Goal: Task Accomplishment & Management: Use online tool/utility

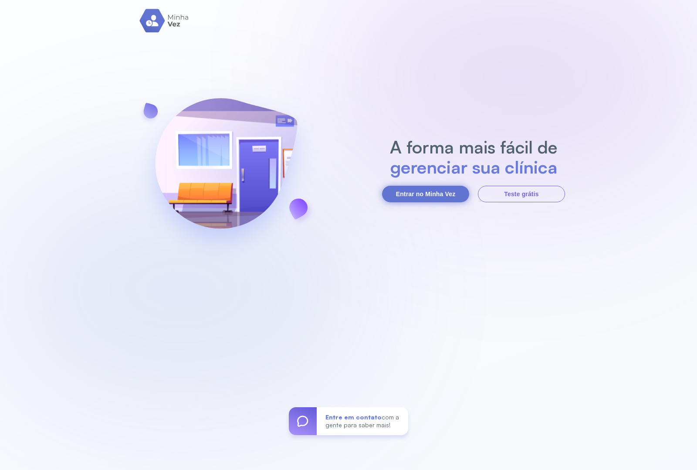
click at [423, 199] on button "Entrar no Minha Vez" at bounding box center [425, 194] width 87 height 17
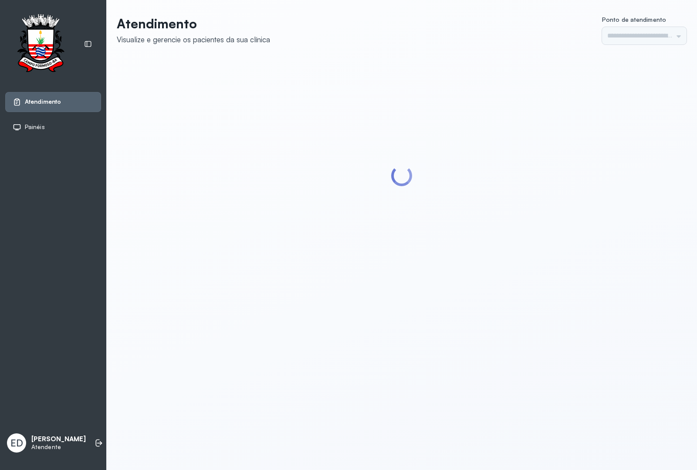
type input "*********"
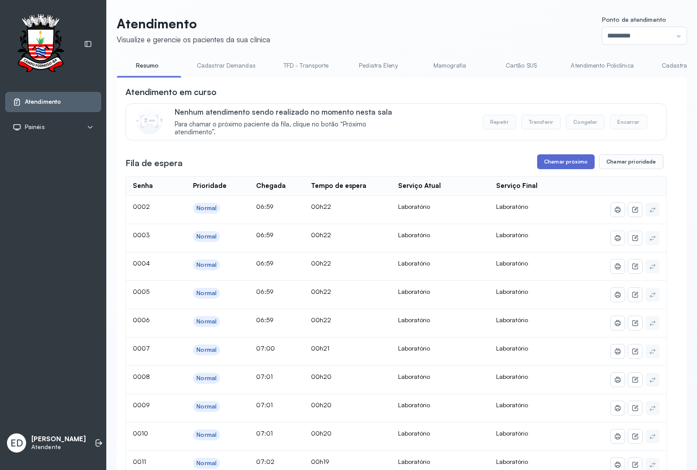
click at [569, 162] on button "Chamar próximo" at bounding box center [566, 161] width 58 height 15
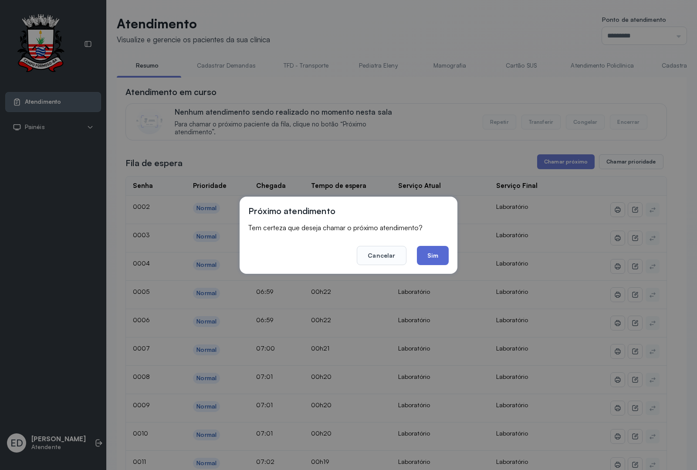
click at [428, 255] on button "Sim" at bounding box center [433, 255] width 32 height 19
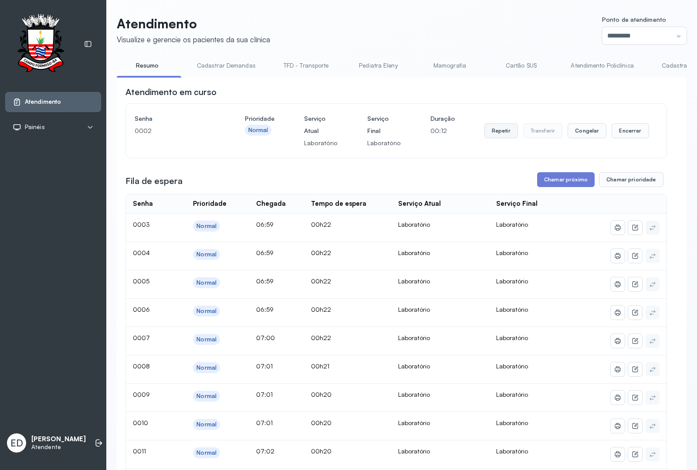
click at [498, 135] on button "Repetir" at bounding box center [502, 130] width 34 height 15
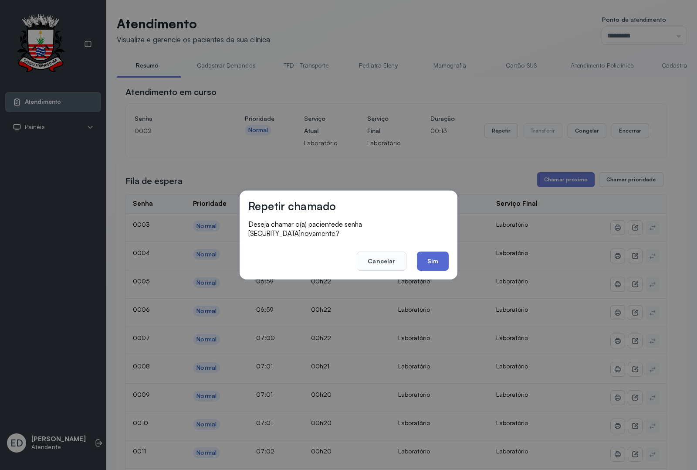
click at [439, 254] on button "Sim" at bounding box center [433, 260] width 32 height 19
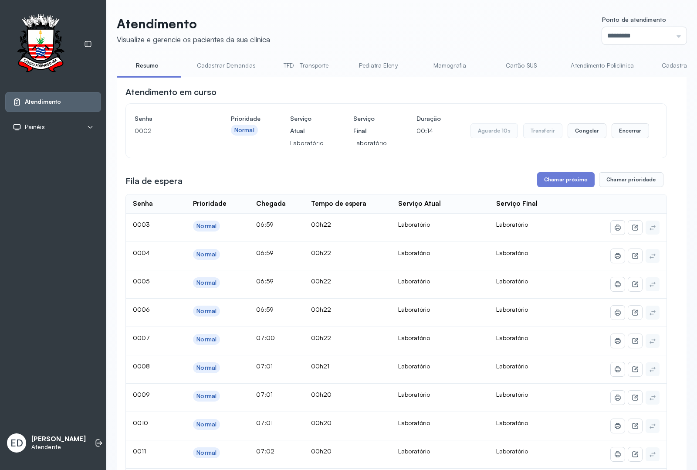
click at [438, 18] on header "Atendimento Visualize e gerencie os pacientes da sua clínica Ponto de atendimen…" at bounding box center [402, 30] width 570 height 29
click at [359, 28] on header "Atendimento Visualize e gerencie os pacientes da sua clínica Ponto de atendimen…" at bounding box center [402, 30] width 570 height 29
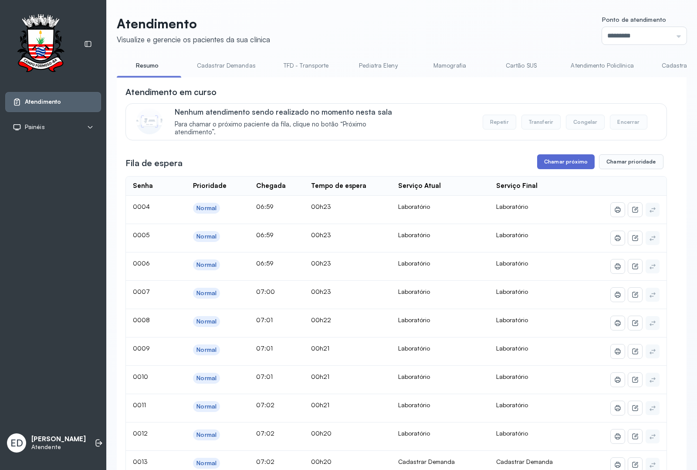
click at [564, 159] on button "Chamar próximo" at bounding box center [566, 161] width 58 height 15
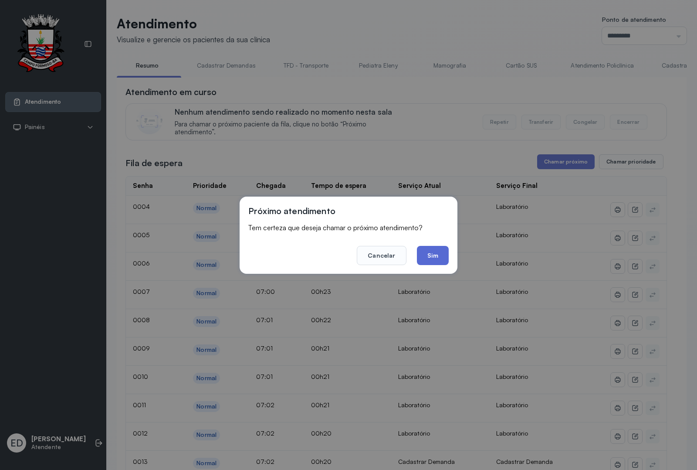
click at [442, 258] on button "Sim" at bounding box center [433, 255] width 32 height 19
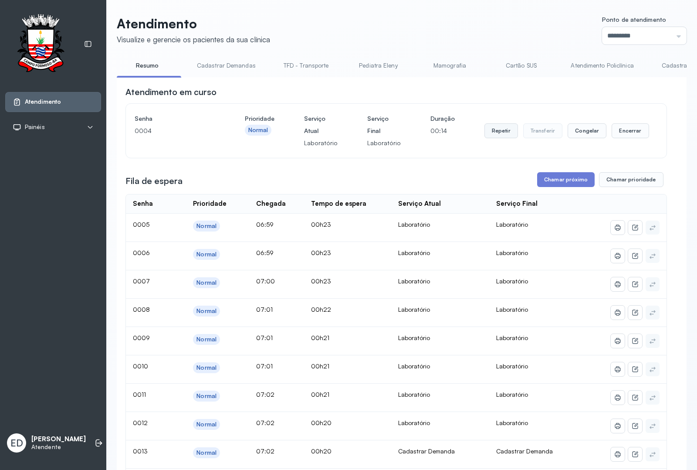
click at [491, 129] on button "Repetir" at bounding box center [502, 130] width 34 height 15
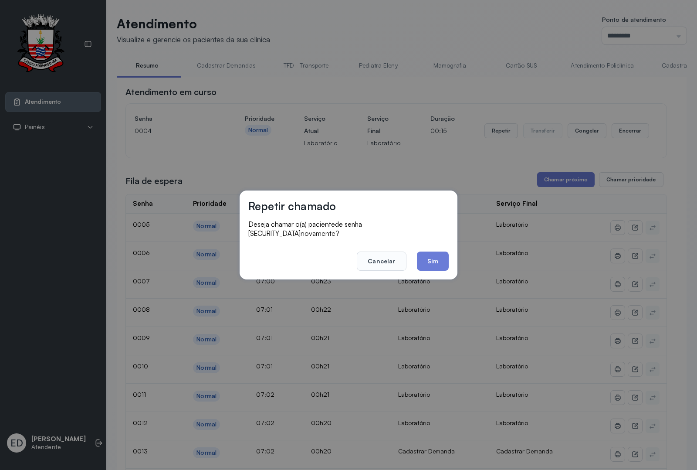
click at [452, 254] on div "Repetir chamado Deseja chamar o(a) paciente de senha 0004 novamente? Cancelar S…" at bounding box center [349, 234] width 218 height 89
click at [434, 254] on button "Sim" at bounding box center [433, 260] width 32 height 19
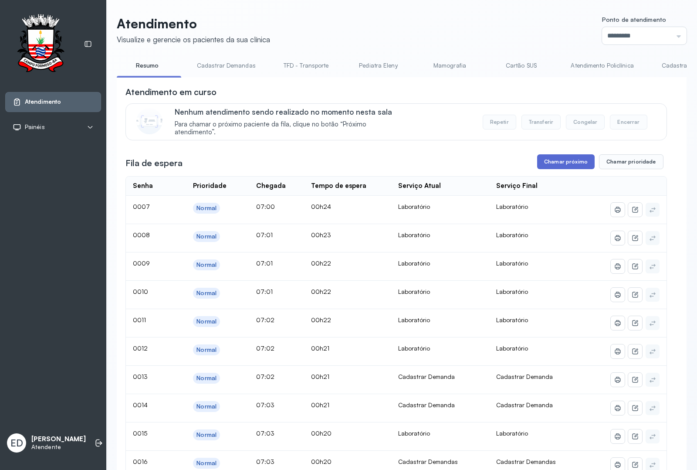
click at [563, 164] on button "Chamar próximo" at bounding box center [566, 161] width 58 height 15
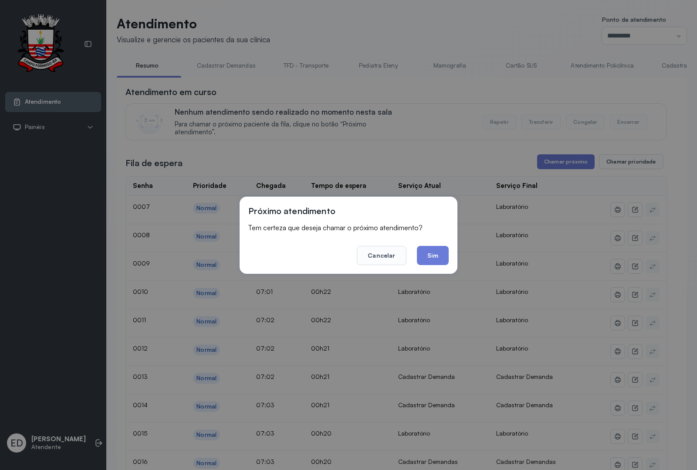
drag, startPoint x: 425, startPoint y: 245, endPoint x: 428, endPoint y: 256, distance: 11.1
click at [425, 247] on button "Sim" at bounding box center [433, 255] width 32 height 19
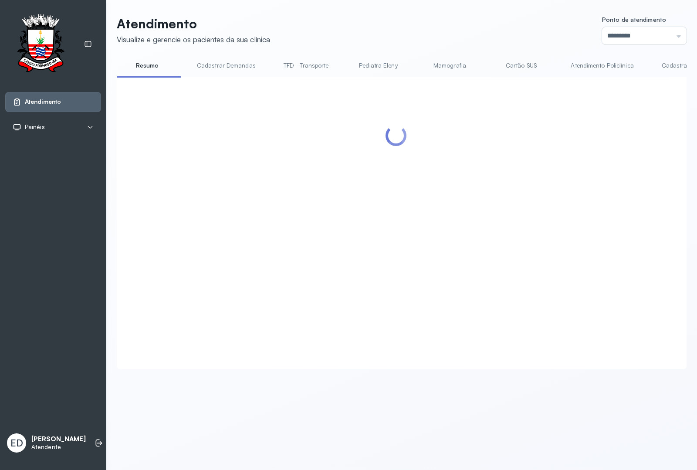
click at [426, 35] on header "Atendimento Visualize e gerencie os pacientes da sua clínica Ponto de atendimen…" at bounding box center [402, 30] width 570 height 29
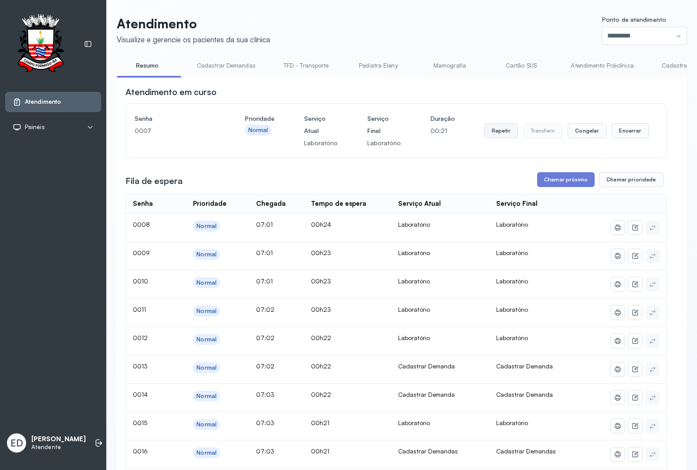
click at [493, 137] on button "Repetir" at bounding box center [502, 130] width 34 height 15
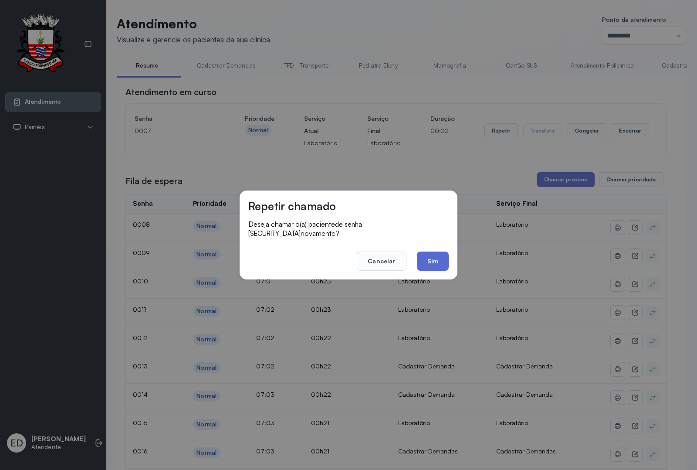
click at [431, 257] on button "Sim" at bounding box center [433, 260] width 32 height 19
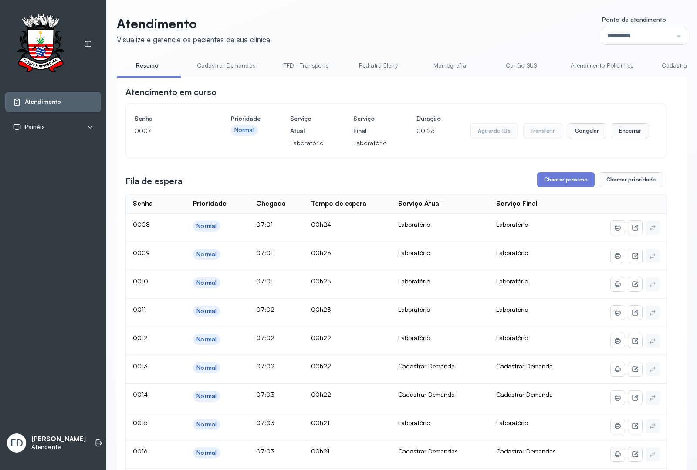
click at [432, 27] on header "Atendimento Visualize e gerencie os pacientes da sua clínica Ponto de atendimen…" at bounding box center [402, 30] width 570 height 29
click at [624, 138] on button "Encerrar" at bounding box center [630, 130] width 37 height 15
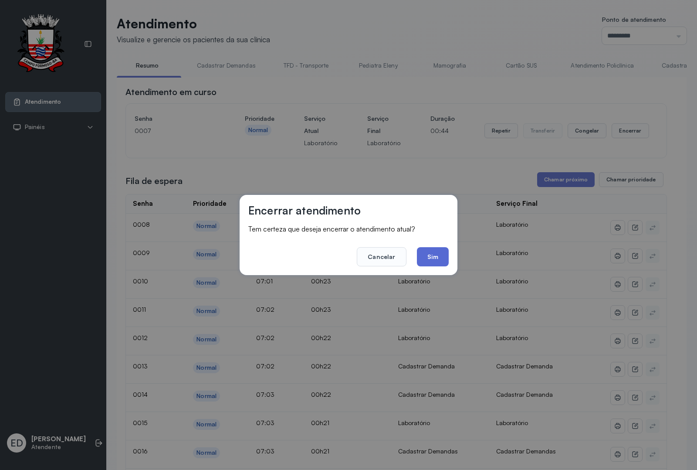
click at [439, 254] on button "Sim" at bounding box center [433, 256] width 32 height 19
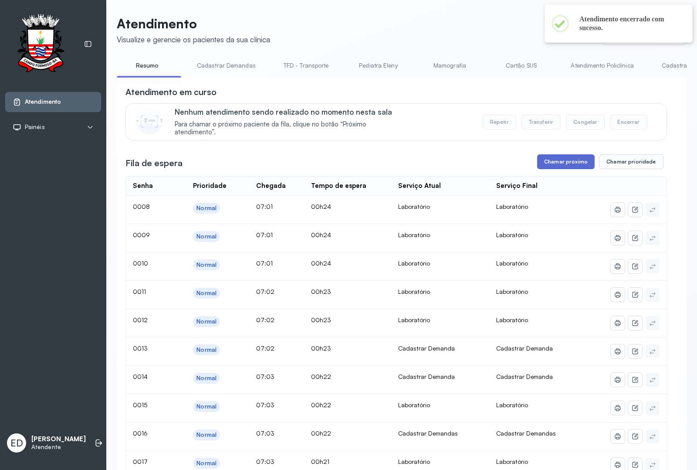
click at [552, 166] on button "Chamar próximo" at bounding box center [566, 161] width 58 height 15
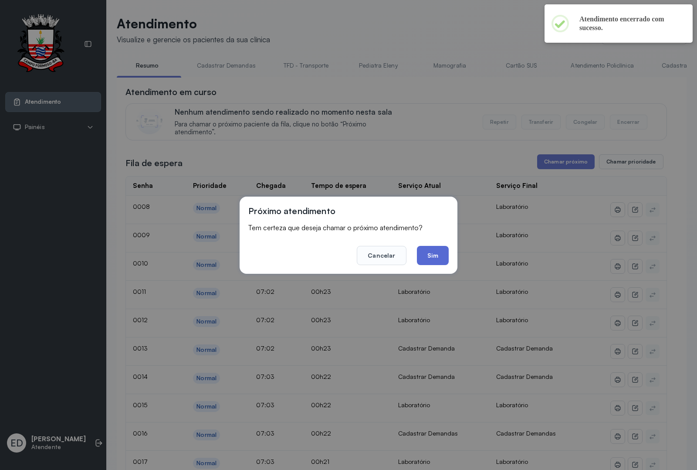
click at [421, 256] on button "Sim" at bounding box center [433, 255] width 32 height 19
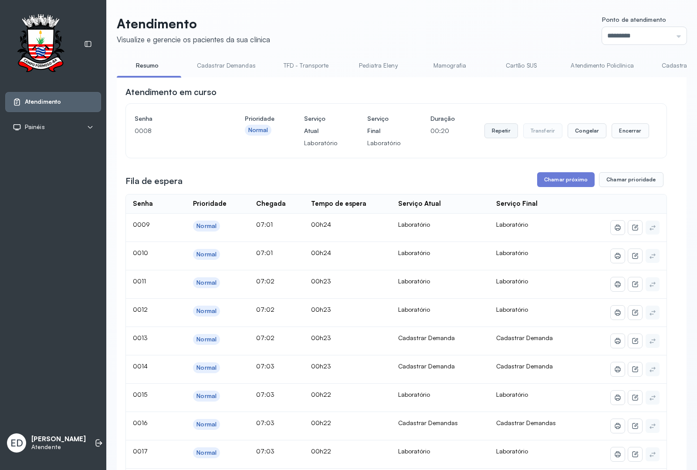
click at [495, 136] on button "Repetir" at bounding box center [502, 130] width 34 height 15
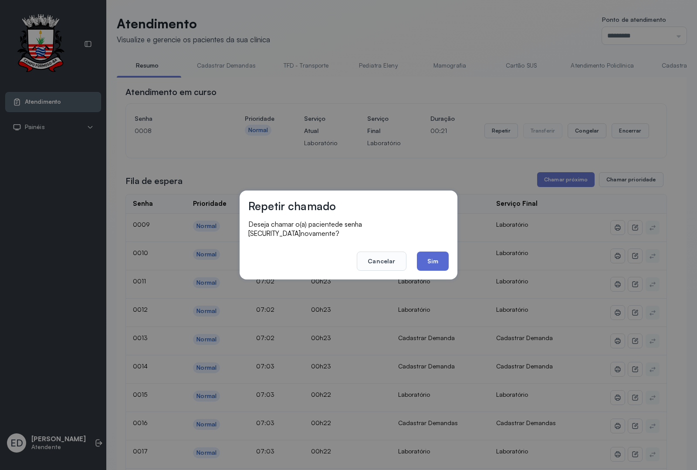
click at [430, 260] on button "Sim" at bounding box center [433, 260] width 32 height 19
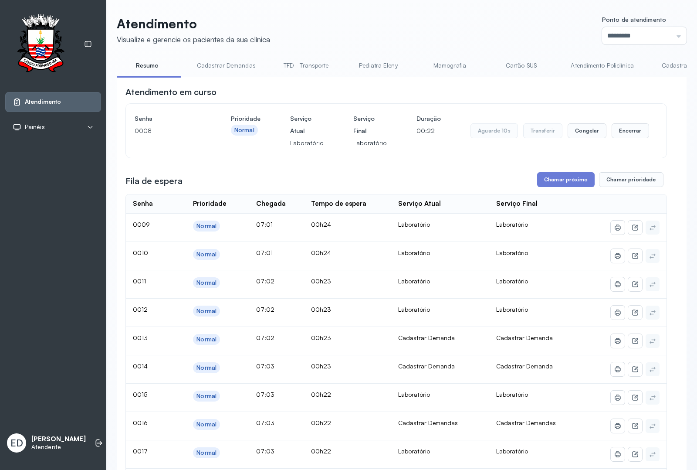
click at [436, 27] on header "Atendimento Visualize e gerencie os pacientes da sua clínica Ponto de atendimen…" at bounding box center [402, 30] width 570 height 29
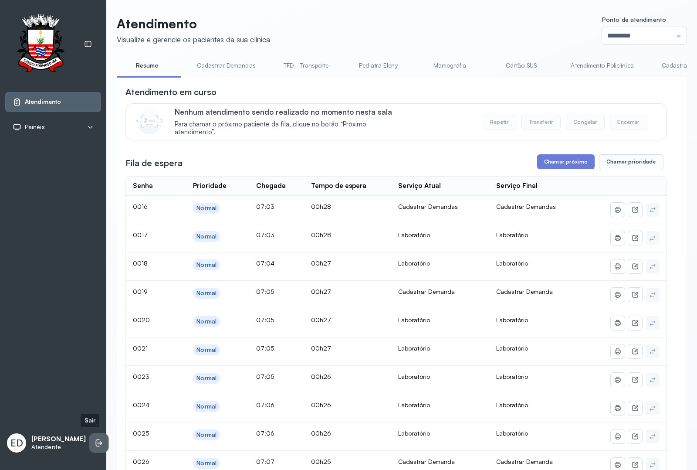
click at [89, 445] on li at bounding box center [98, 442] width 19 height 19
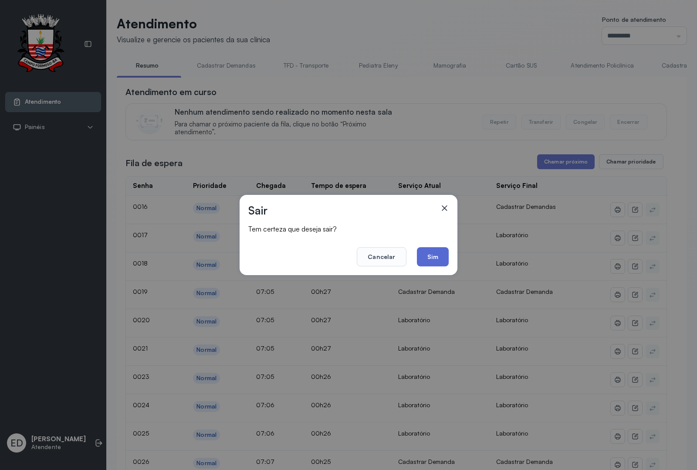
click at [428, 255] on button "Sim" at bounding box center [433, 256] width 32 height 19
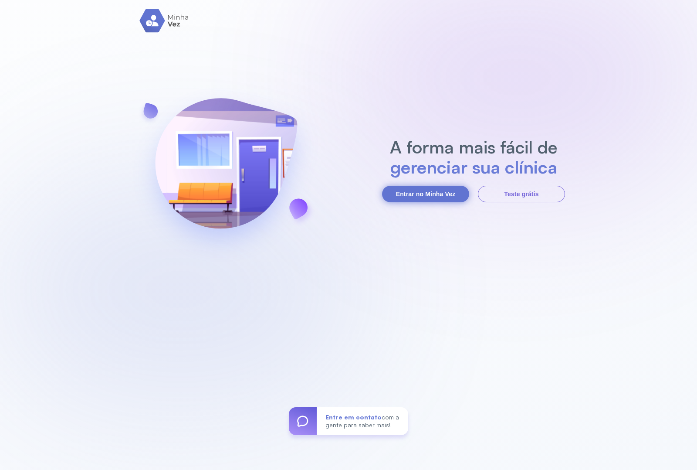
drag, startPoint x: 428, startPoint y: 195, endPoint x: 424, endPoint y: 195, distance: 4.8
click at [424, 195] on button "Entrar no Minha Vez" at bounding box center [425, 194] width 87 height 17
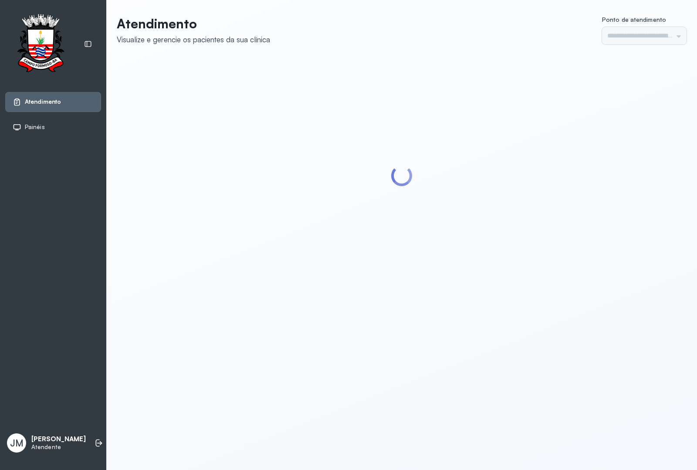
type input "*********"
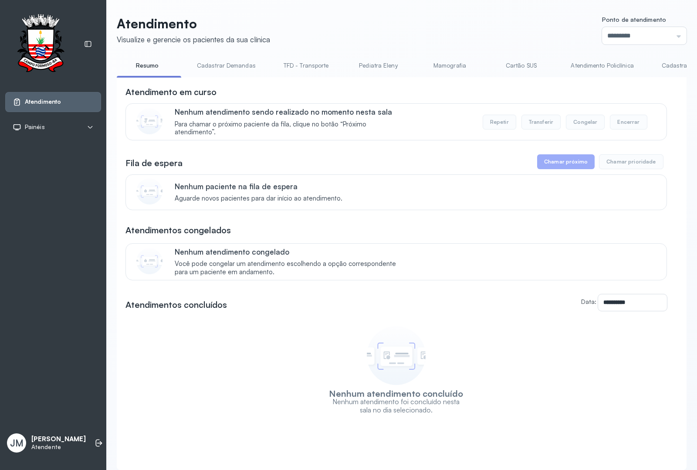
click at [149, 64] on link "Resumo" at bounding box center [147, 65] width 61 height 14
click at [142, 68] on link "Resumo" at bounding box center [147, 65] width 61 height 14
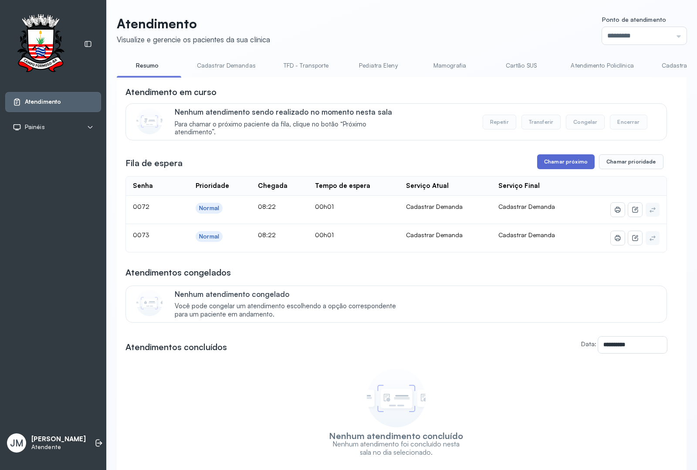
click at [557, 162] on button "Chamar próximo" at bounding box center [566, 161] width 58 height 15
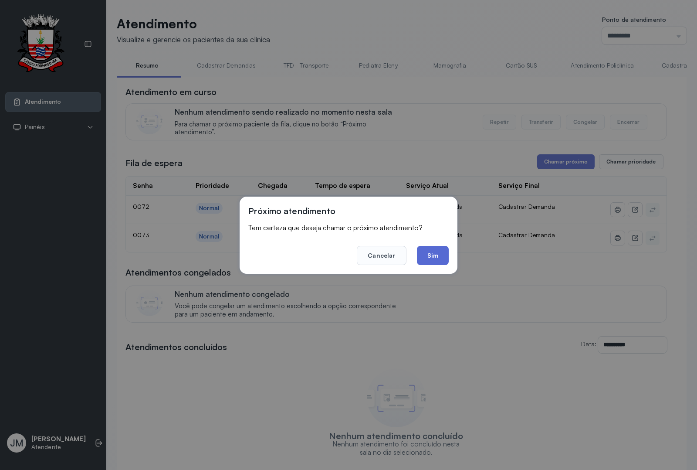
drag, startPoint x: 427, startPoint y: 249, endPoint x: 430, endPoint y: 238, distance: 10.8
click at [428, 248] on button "Sim" at bounding box center [433, 255] width 32 height 19
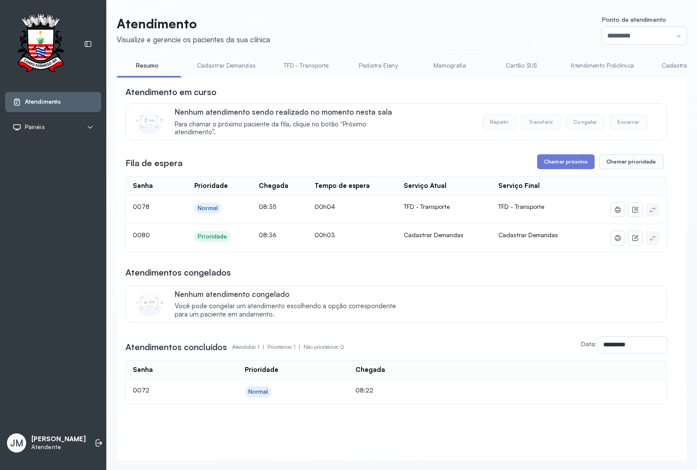
click at [218, 62] on link "Cadastrar Demandas" at bounding box center [226, 65] width 76 height 14
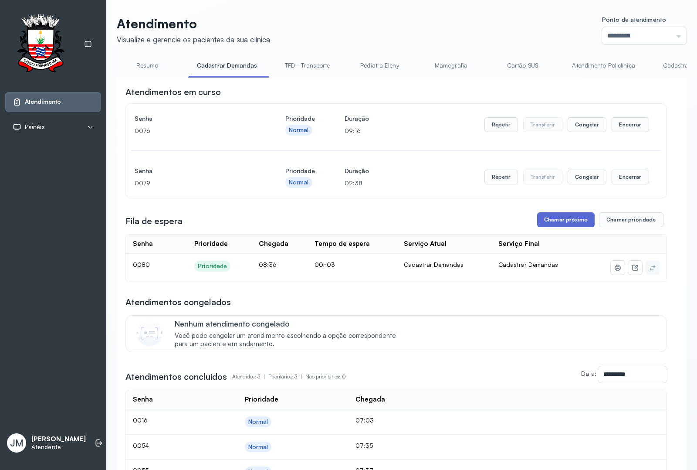
click at [558, 223] on button "Chamar próximo" at bounding box center [566, 219] width 58 height 15
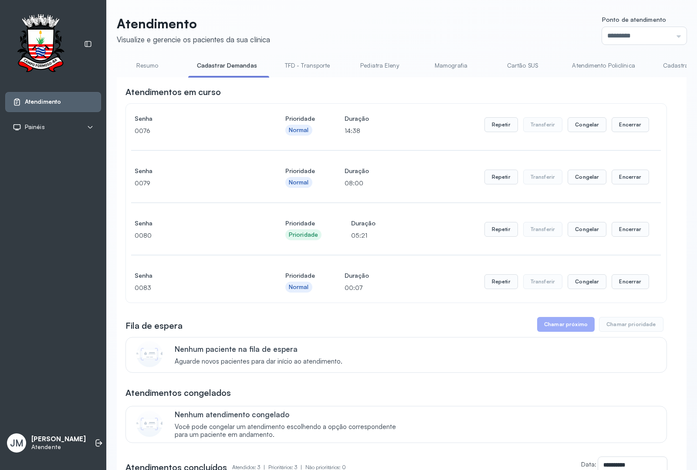
click at [145, 66] on link "Resumo" at bounding box center [147, 65] width 61 height 14
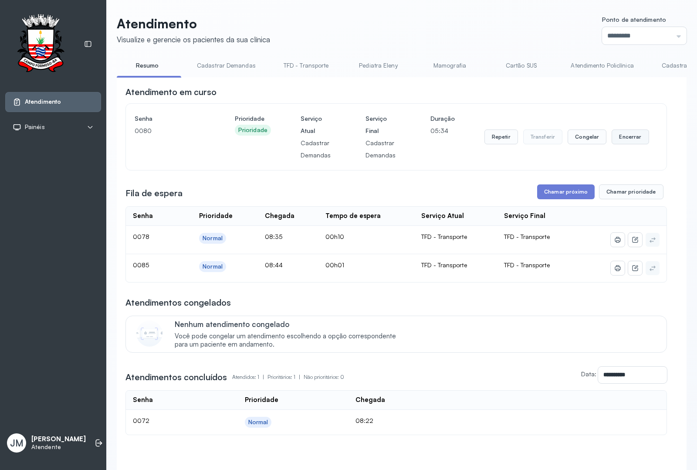
click at [631, 138] on button "Encerrar" at bounding box center [630, 136] width 37 height 15
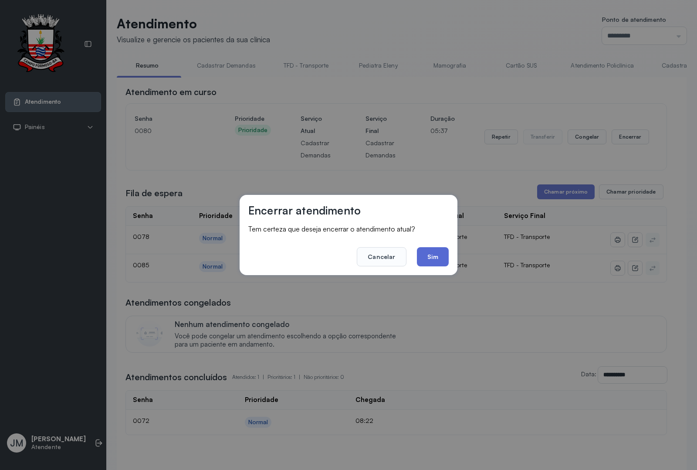
click at [425, 255] on button "Sim" at bounding box center [433, 256] width 32 height 19
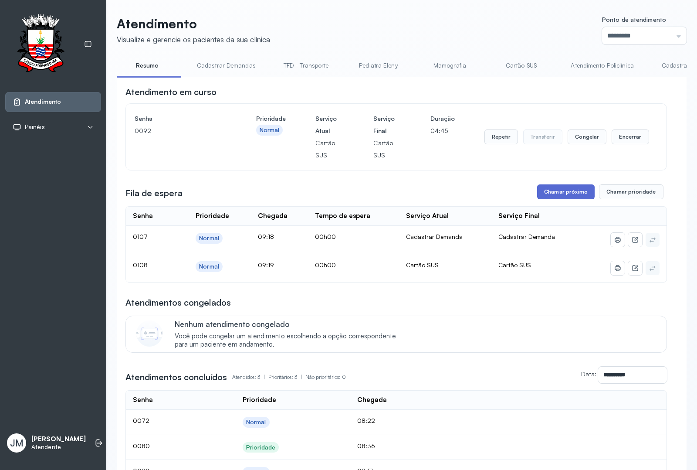
click at [555, 193] on button "Chamar próximo" at bounding box center [566, 191] width 58 height 15
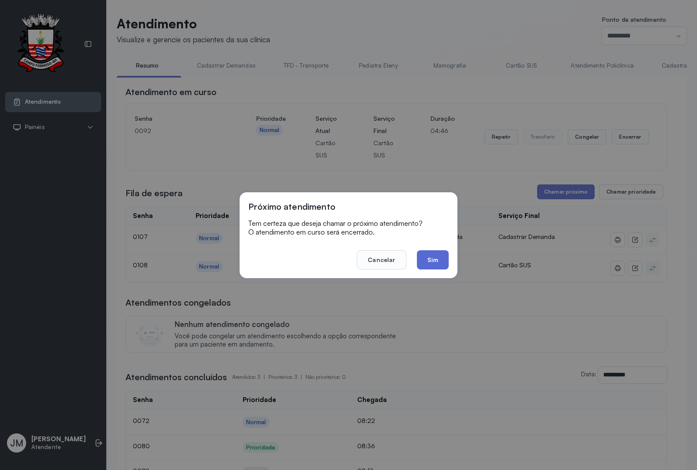
drag, startPoint x: 433, startPoint y: 255, endPoint x: 438, endPoint y: 254, distance: 5.9
click at [434, 255] on button "Sim" at bounding box center [433, 259] width 32 height 19
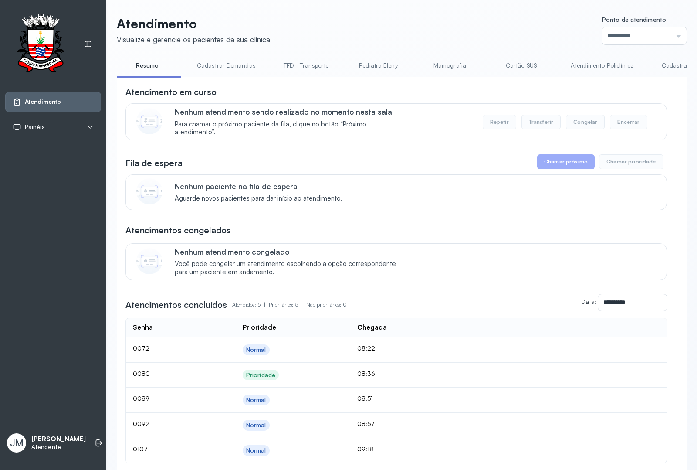
click at [202, 62] on link "Cadastrar Demandas" at bounding box center [226, 65] width 76 height 14
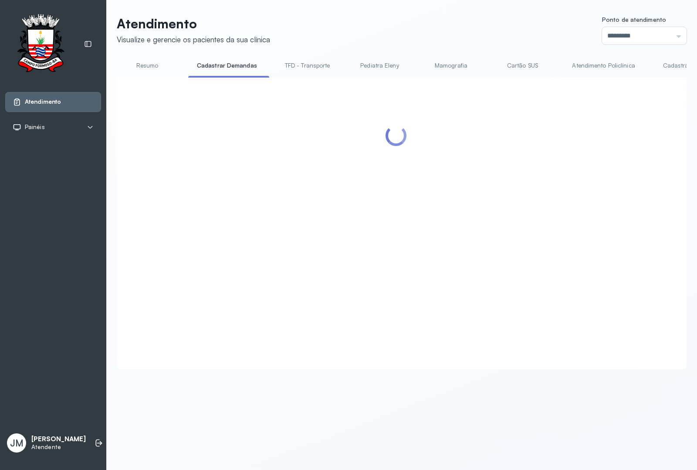
click at [202, 62] on link "Cadastrar Demandas" at bounding box center [227, 65] width 78 height 14
click at [132, 65] on link "Resumo" at bounding box center [147, 65] width 61 height 14
click at [138, 64] on link "Resumo" at bounding box center [147, 65] width 61 height 14
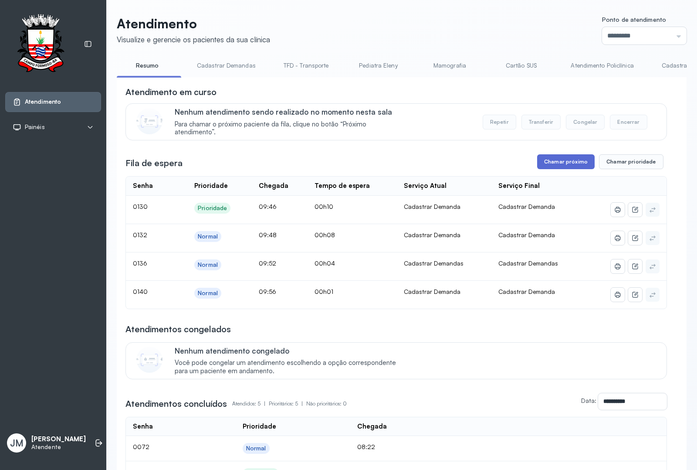
click at [557, 165] on button "Chamar próximo" at bounding box center [566, 161] width 58 height 15
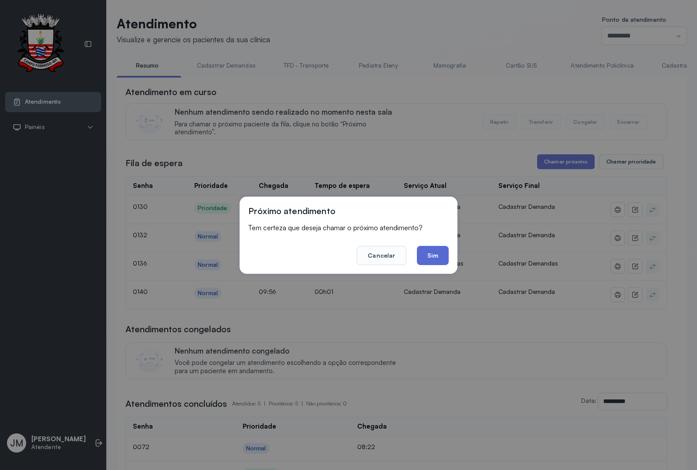
click at [435, 253] on button "Sim" at bounding box center [433, 255] width 32 height 19
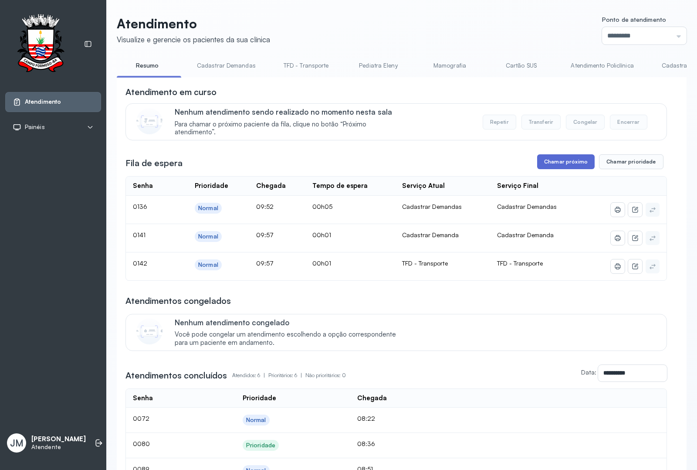
click at [560, 168] on button "Chamar próximo" at bounding box center [566, 161] width 58 height 15
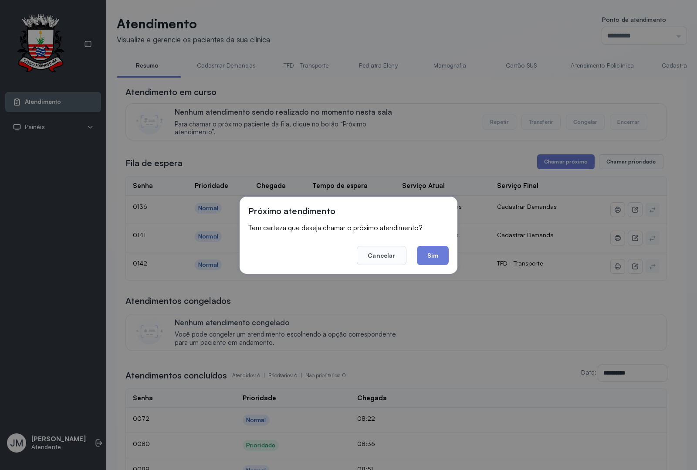
drag, startPoint x: 431, startPoint y: 249, endPoint x: 439, endPoint y: 234, distance: 17.2
click at [431, 248] on button "Sim" at bounding box center [433, 255] width 32 height 19
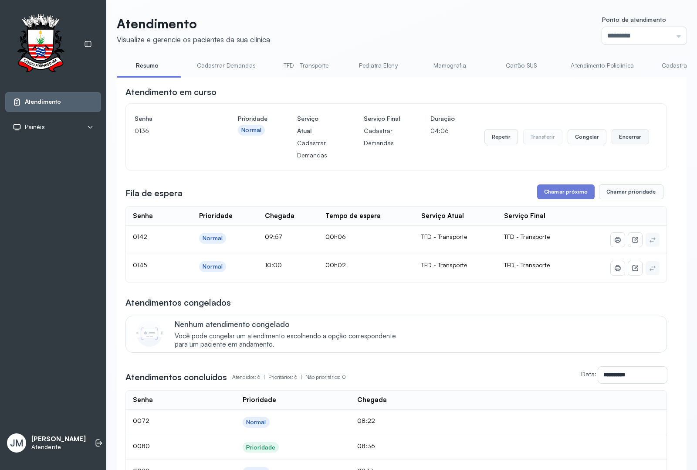
click at [626, 139] on button "Encerrar" at bounding box center [630, 136] width 37 height 15
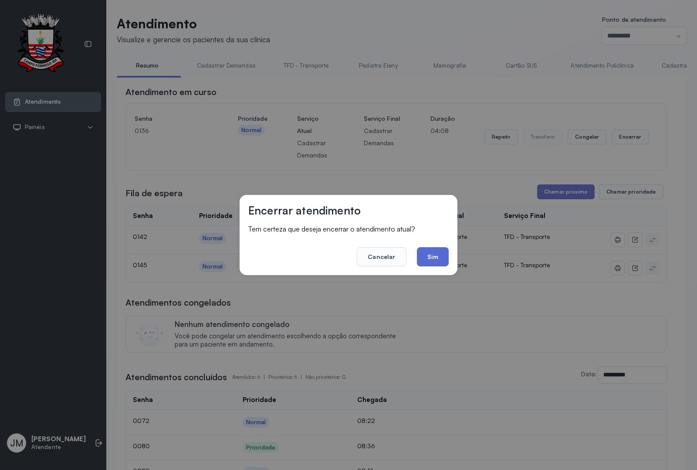
click at [431, 253] on button "Sim" at bounding box center [433, 256] width 32 height 19
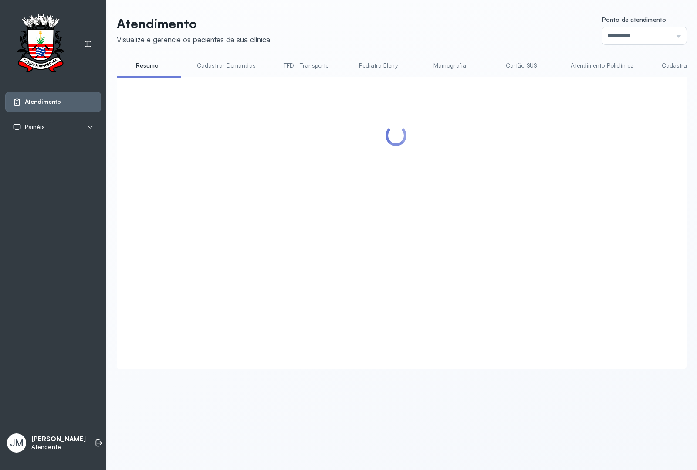
click at [667, 64] on link "Cadastrar Demanda" at bounding box center [689, 65] width 73 height 14
click at [664, 66] on link "Cadastrar Demanda" at bounding box center [690, 65] width 75 height 14
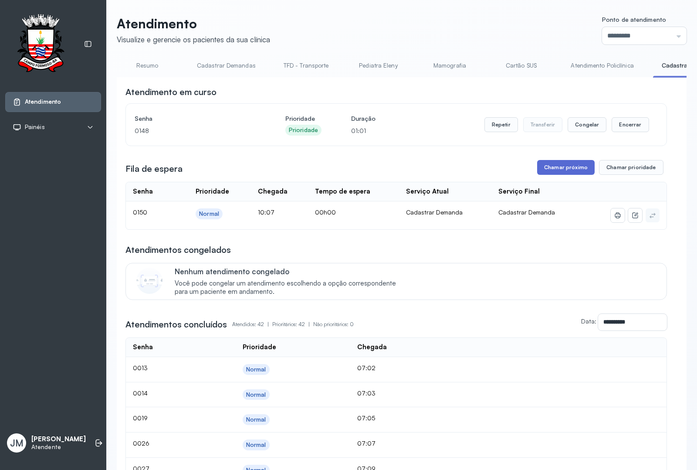
click at [557, 171] on button "Chamar próximo" at bounding box center [566, 167] width 58 height 15
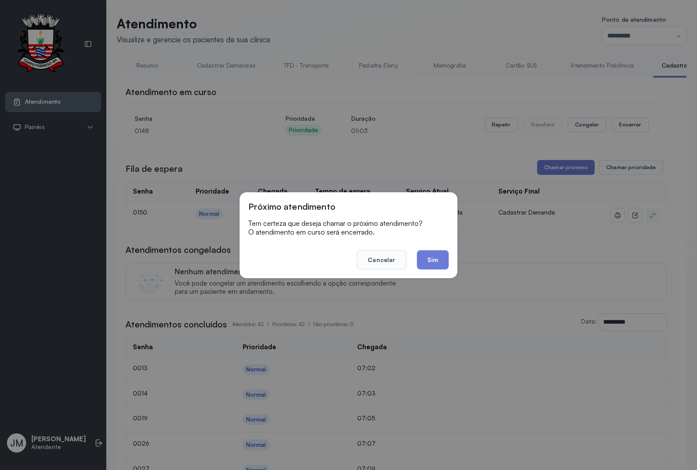
click at [439, 255] on button "Sim" at bounding box center [433, 259] width 32 height 19
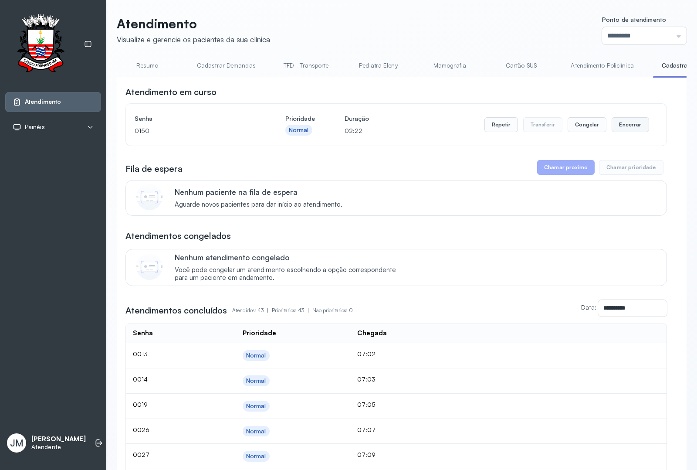
click at [612, 120] on button "Encerrar" at bounding box center [630, 124] width 37 height 15
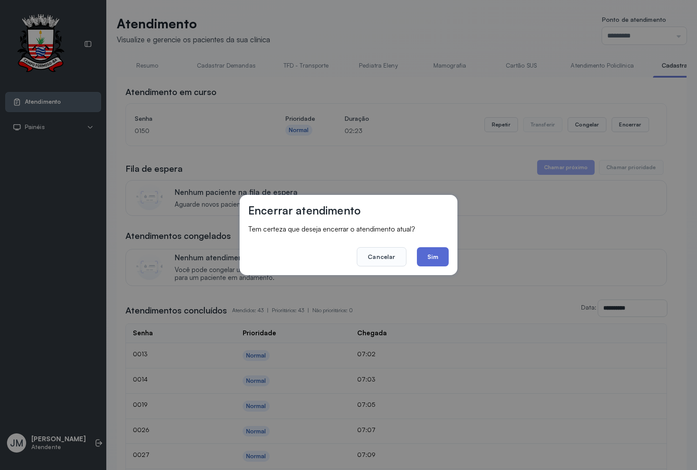
click at [432, 258] on button "Sim" at bounding box center [433, 256] width 32 height 19
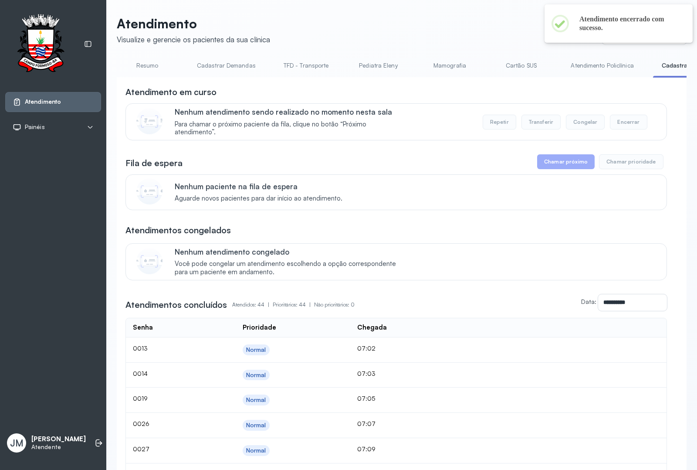
click at [143, 64] on link "Resumo" at bounding box center [147, 65] width 61 height 14
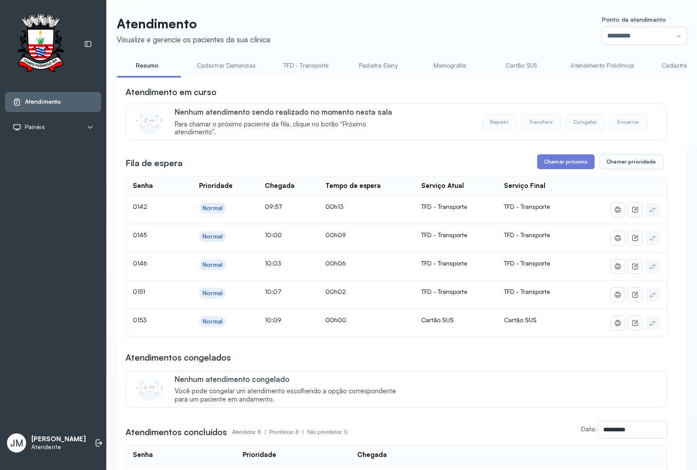
click at [524, 63] on link "Cartão SUS" at bounding box center [521, 65] width 61 height 14
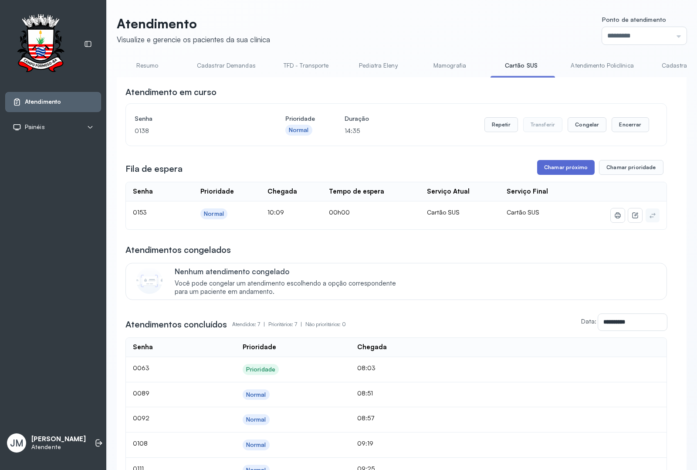
click at [554, 170] on button "Chamar próximo" at bounding box center [566, 167] width 58 height 15
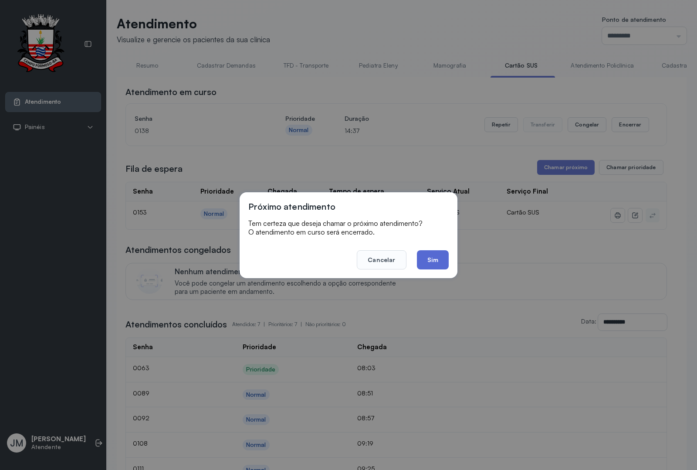
click at [428, 259] on button "Sim" at bounding box center [433, 259] width 32 height 19
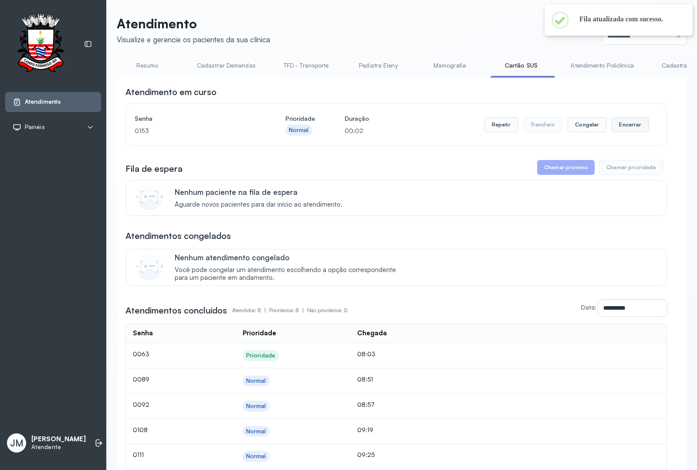
click at [622, 131] on button "Encerrar" at bounding box center [630, 124] width 37 height 15
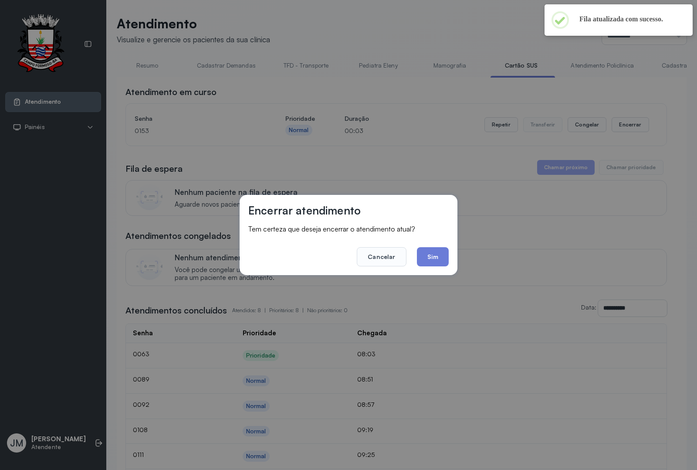
drag, startPoint x: 428, startPoint y: 255, endPoint x: 435, endPoint y: 253, distance: 6.8
click at [429, 255] on button "Sim" at bounding box center [433, 256] width 32 height 19
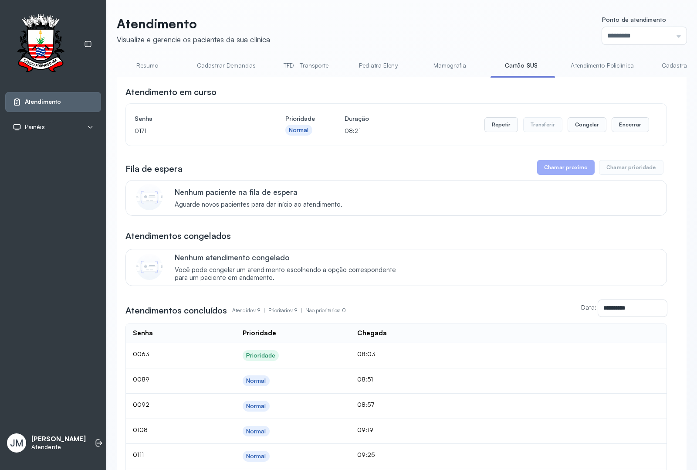
click at [596, 66] on link "Atendimento Policlínica" at bounding box center [602, 65] width 80 height 14
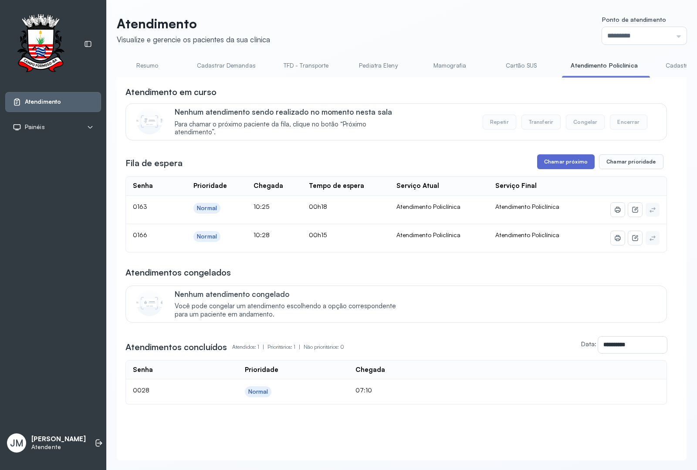
click at [555, 166] on button "Chamar próximo" at bounding box center [566, 161] width 58 height 15
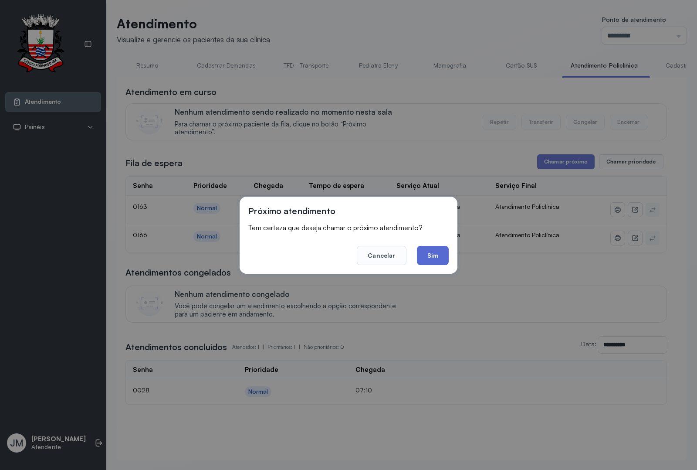
click at [432, 255] on button "Sim" at bounding box center [433, 255] width 32 height 19
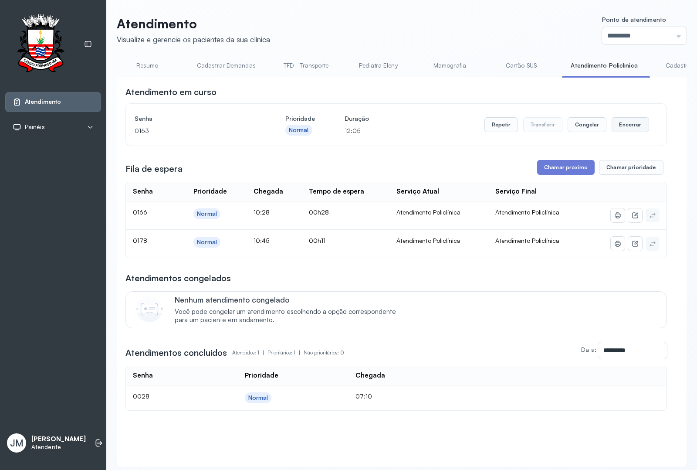
click at [630, 124] on button "Encerrar" at bounding box center [630, 124] width 37 height 15
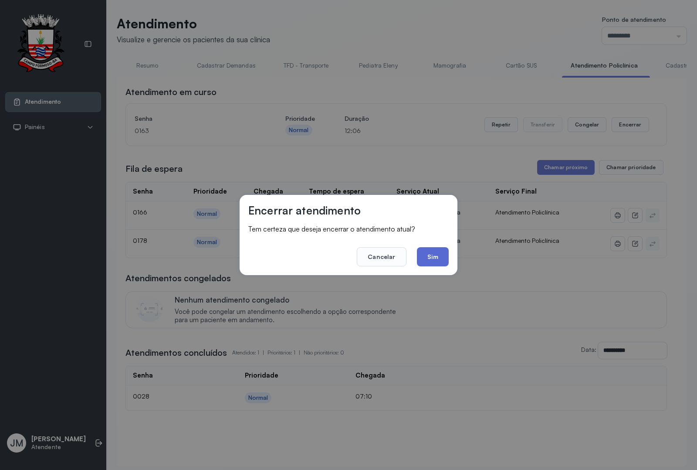
click at [428, 255] on button "Sim" at bounding box center [433, 256] width 32 height 19
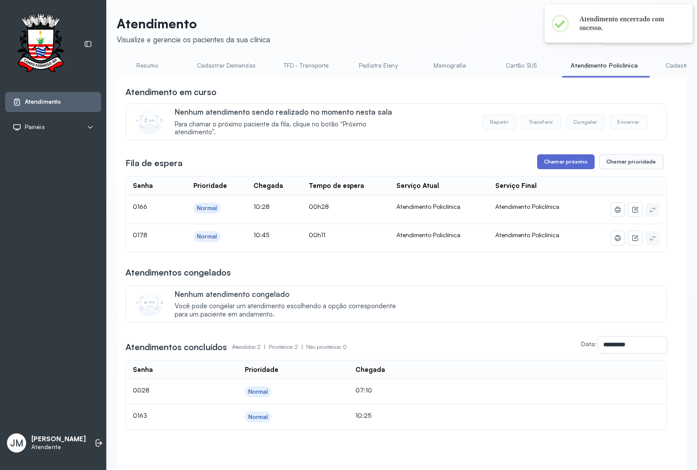
click at [538, 167] on button "Chamar próximo" at bounding box center [566, 161] width 58 height 15
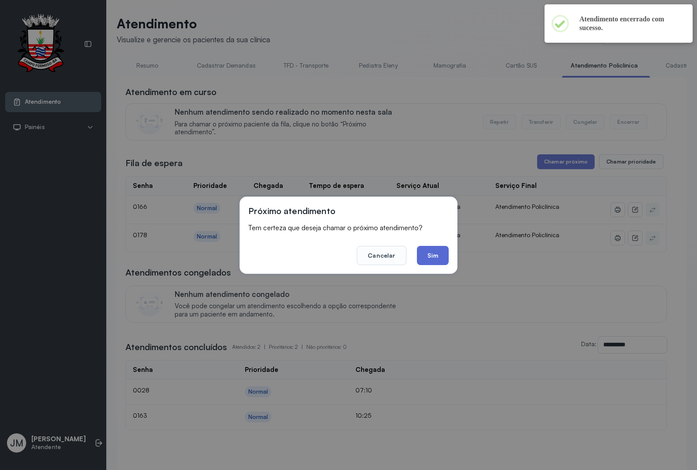
drag, startPoint x: 428, startPoint y: 258, endPoint x: 423, endPoint y: 250, distance: 9.0
click at [428, 257] on button "Sim" at bounding box center [433, 255] width 32 height 19
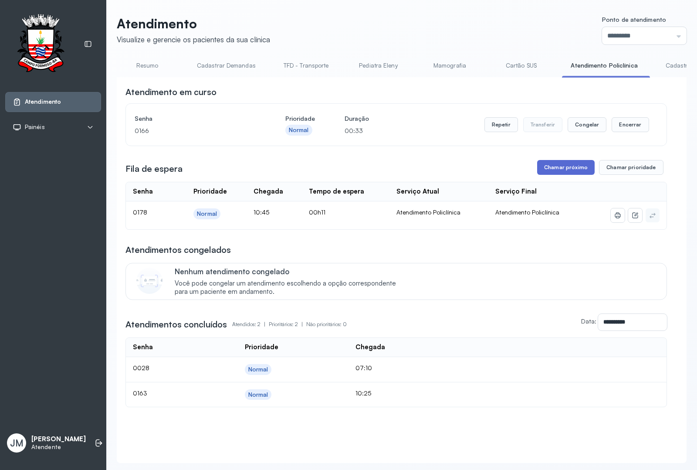
click at [552, 166] on button "Chamar próximo" at bounding box center [566, 167] width 58 height 15
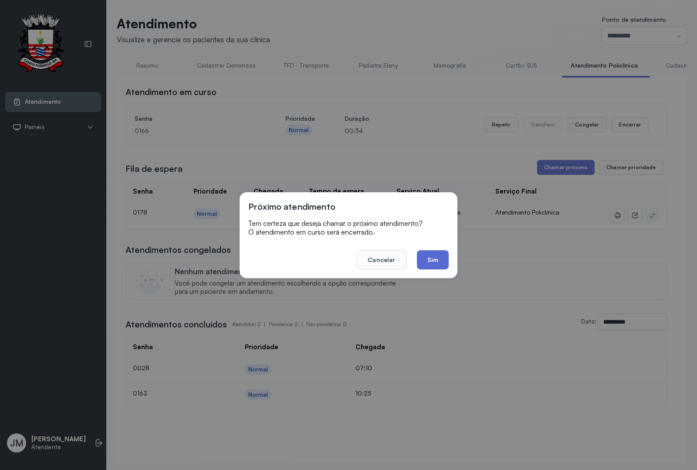
click at [434, 258] on button "Sim" at bounding box center [433, 259] width 32 height 19
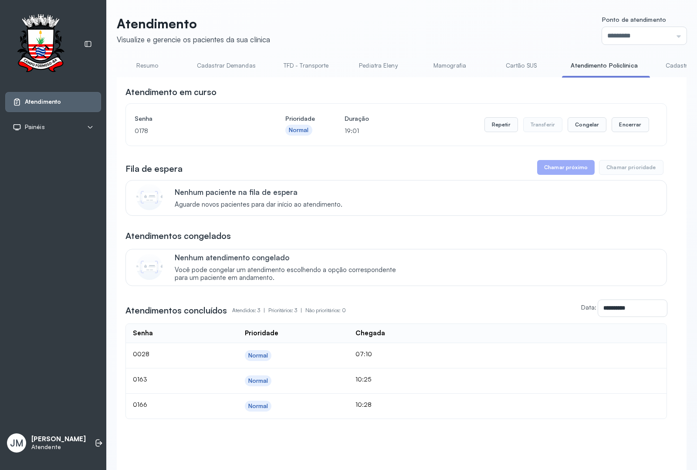
click at [302, 64] on link "TFD - Transporte" at bounding box center [306, 65] width 63 height 14
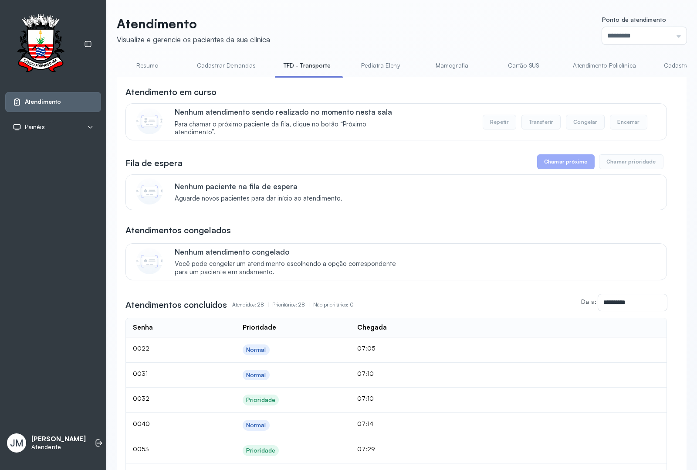
click at [147, 62] on link "Resumo" at bounding box center [147, 65] width 61 height 14
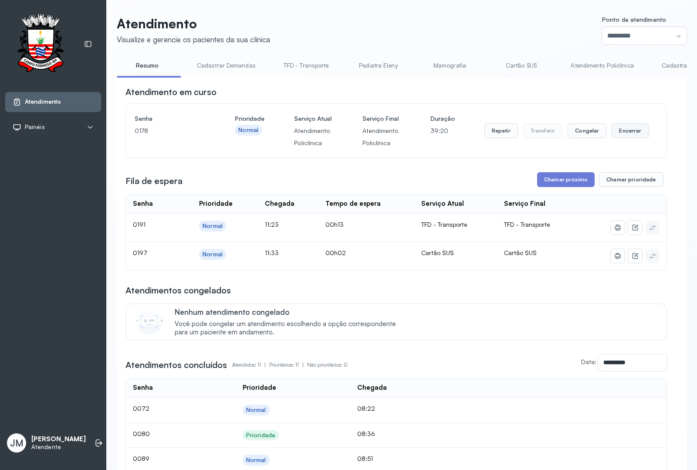
click at [622, 134] on button "Encerrar" at bounding box center [630, 130] width 37 height 15
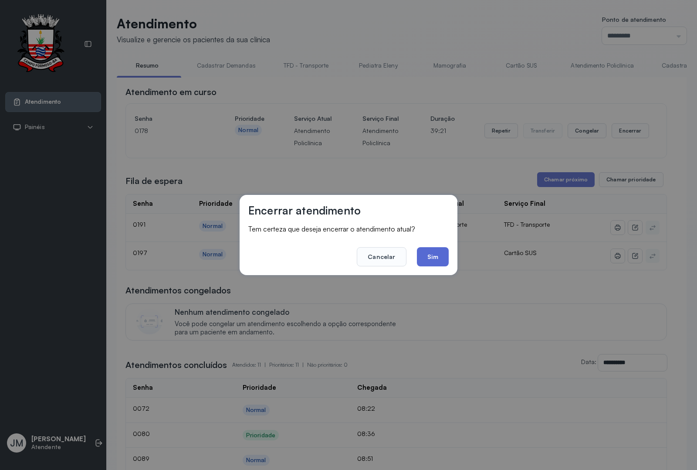
click at [426, 251] on button "Sim" at bounding box center [433, 256] width 32 height 19
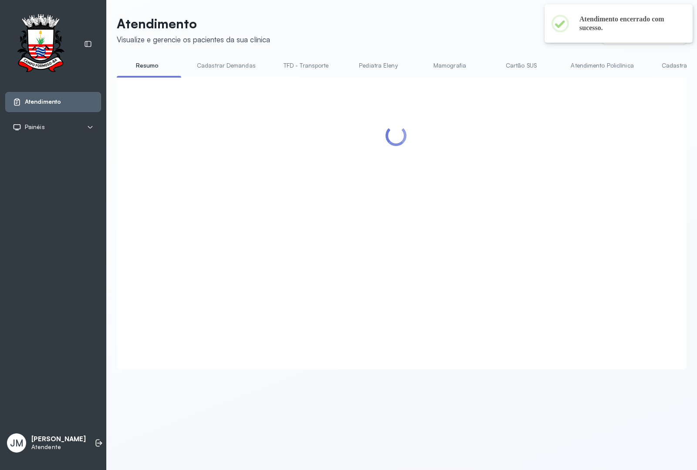
click at [555, 192] on div at bounding box center [397, 213] width 542 height 254
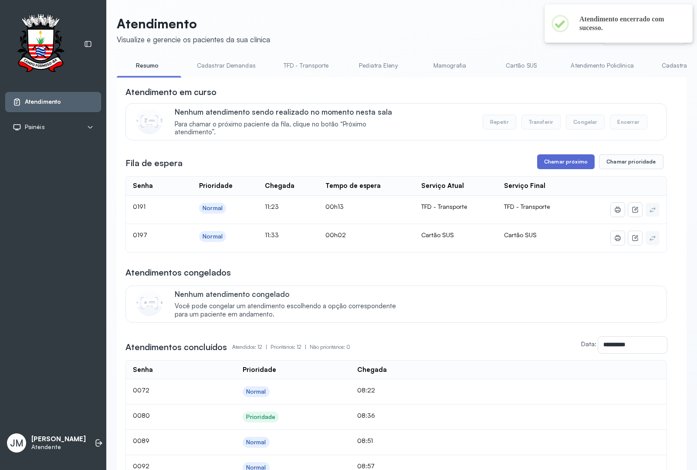
click at [563, 166] on button "Chamar próximo" at bounding box center [566, 161] width 58 height 15
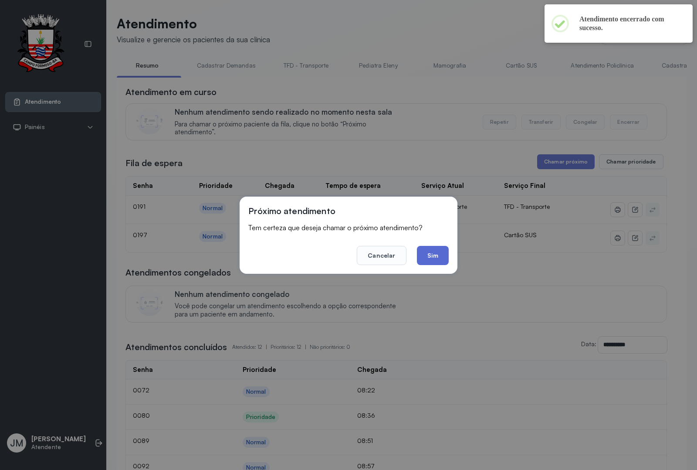
click at [434, 254] on button "Sim" at bounding box center [433, 255] width 32 height 19
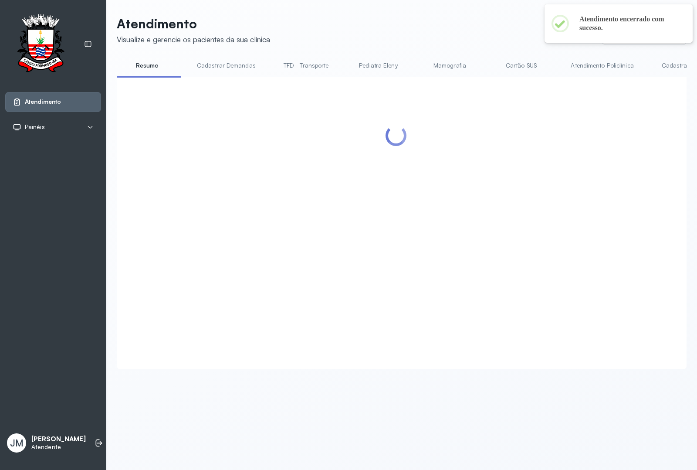
click at [297, 64] on link "TFD - Transporte" at bounding box center [306, 65] width 63 height 14
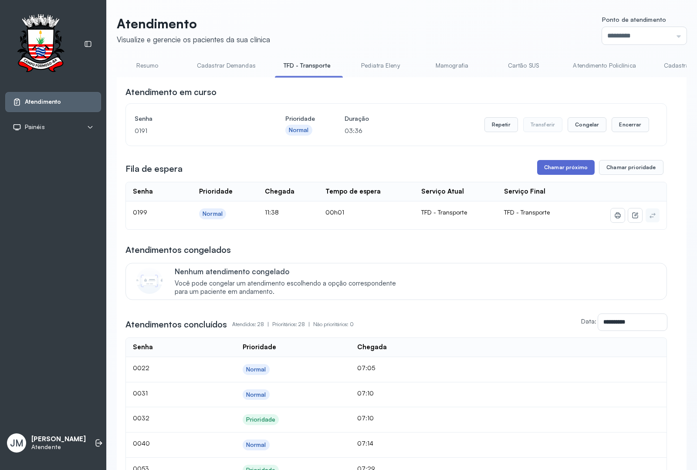
click at [558, 170] on button "Chamar próximo" at bounding box center [566, 167] width 58 height 15
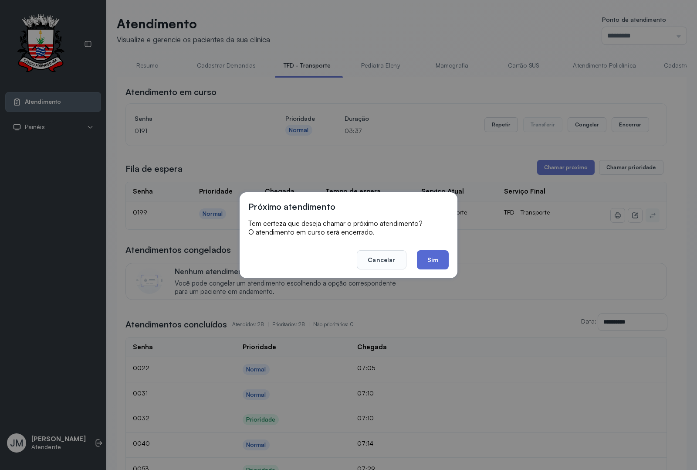
click at [433, 258] on button "Sim" at bounding box center [433, 259] width 32 height 19
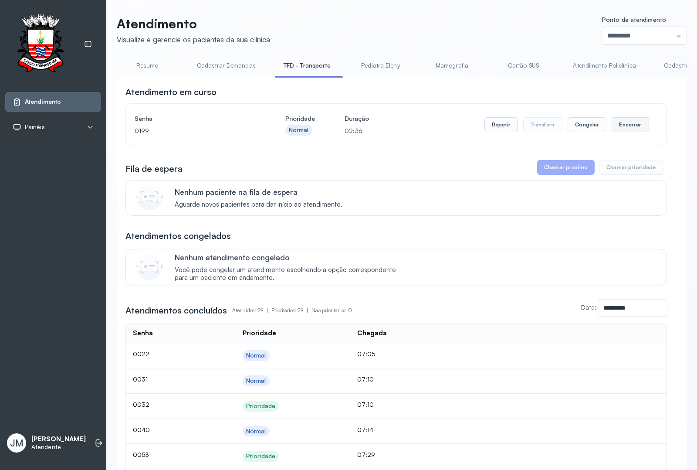
click at [625, 127] on button "Encerrar" at bounding box center [630, 124] width 37 height 15
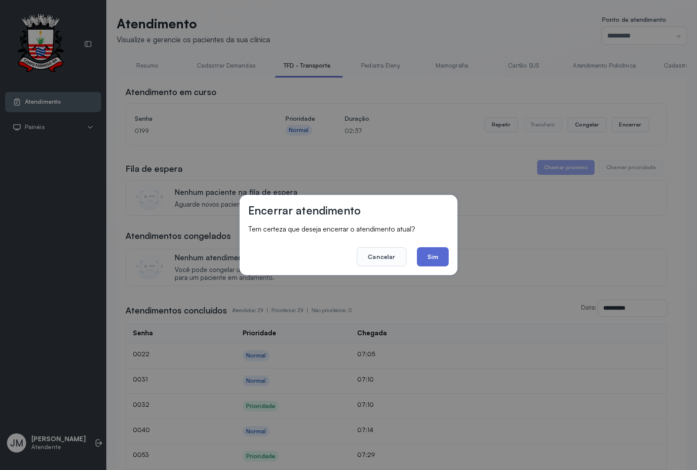
click at [436, 258] on button "Sim" at bounding box center [433, 256] width 32 height 19
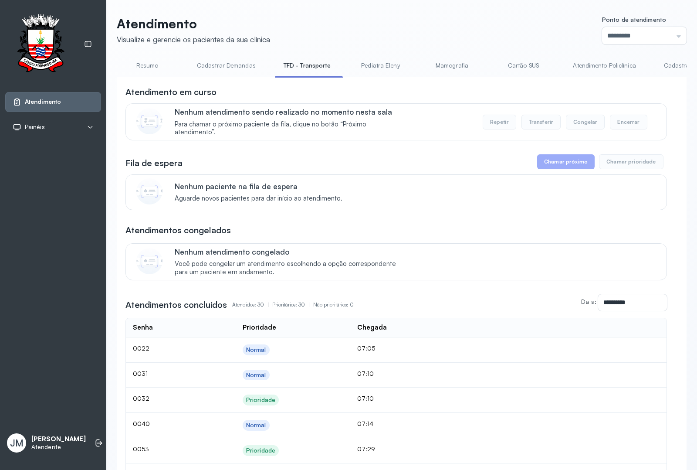
click at [306, 67] on link "TFD - Transporte" at bounding box center [307, 65] width 65 height 14
click at [306, 65] on link "TFD - Transporte" at bounding box center [307, 65] width 65 height 14
click at [305, 65] on link "TFD - Transporte" at bounding box center [307, 65] width 65 height 14
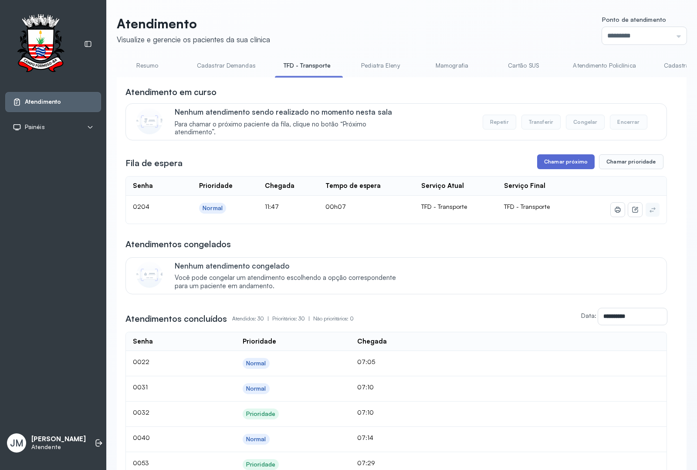
click at [559, 166] on button "Chamar próximo" at bounding box center [566, 161] width 58 height 15
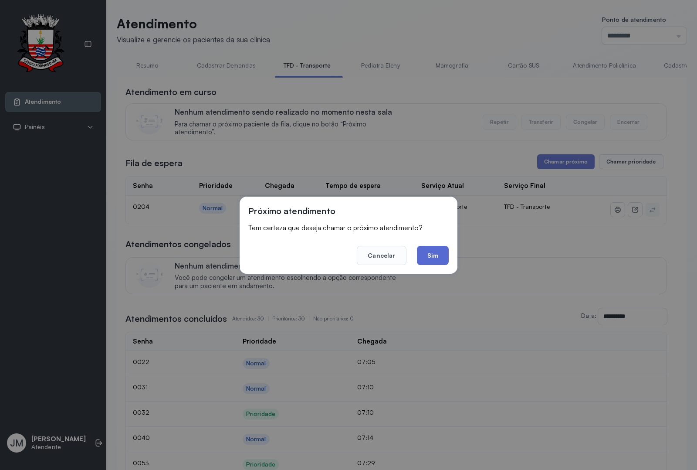
click at [440, 249] on button "Sim" at bounding box center [433, 255] width 32 height 19
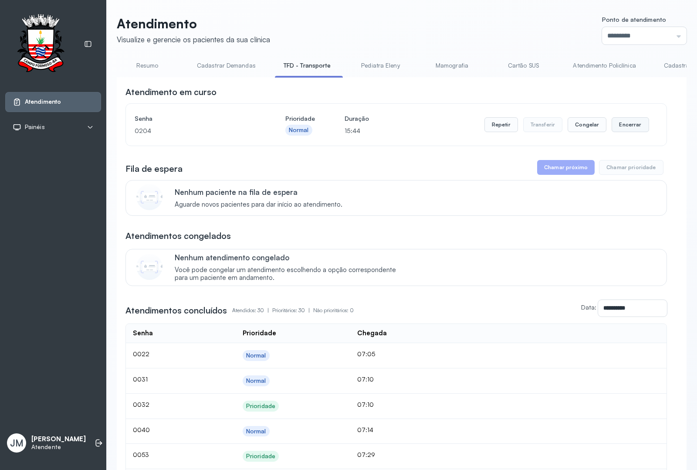
click at [630, 129] on button "Encerrar" at bounding box center [630, 124] width 37 height 15
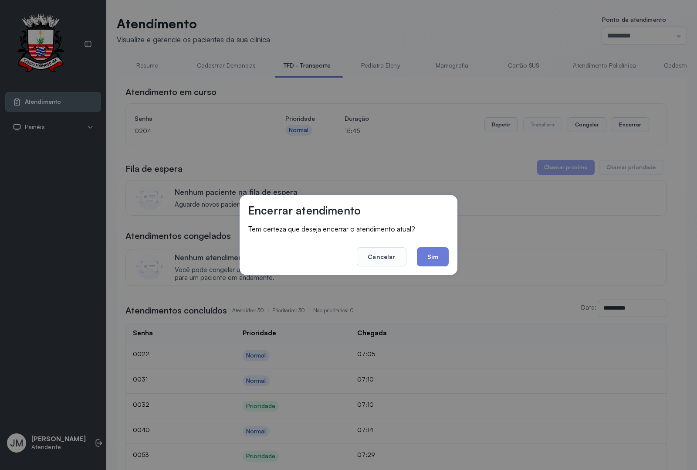
click at [421, 244] on footer "Cancelar Sim" at bounding box center [348, 250] width 200 height 31
click at [424, 249] on button "Sim" at bounding box center [433, 256] width 32 height 19
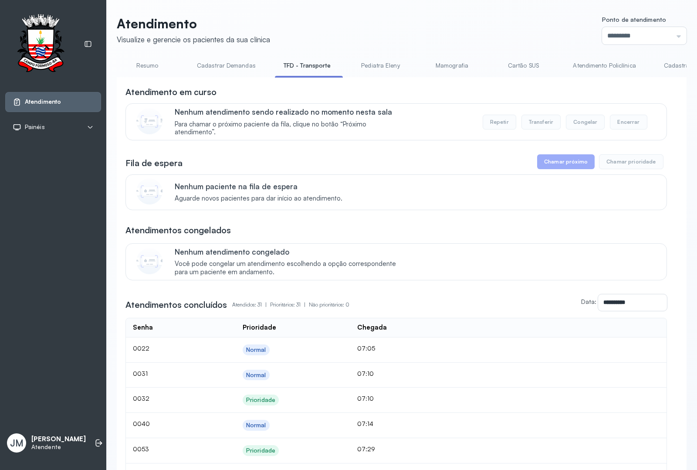
click at [291, 66] on link "TFD - Transporte" at bounding box center [307, 65] width 65 height 14
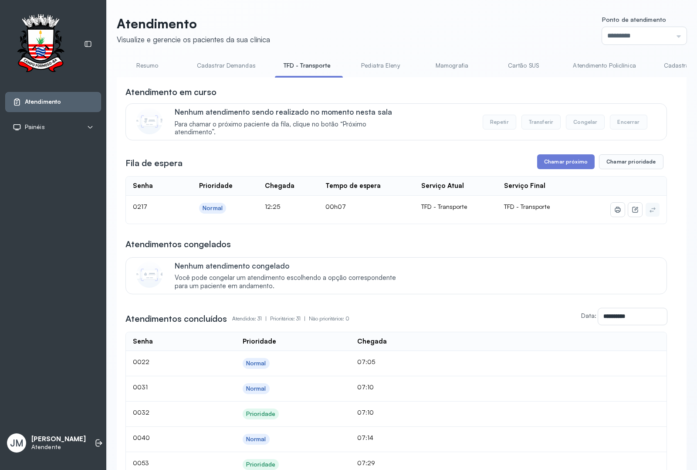
click at [296, 66] on link "TFD - Transporte" at bounding box center [307, 65] width 65 height 14
click at [554, 160] on button "Chamar próximo" at bounding box center [566, 161] width 58 height 15
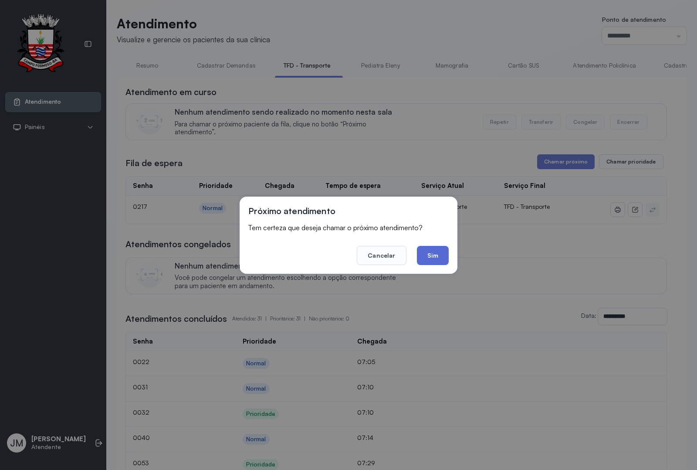
click at [442, 253] on button "Sim" at bounding box center [433, 255] width 32 height 19
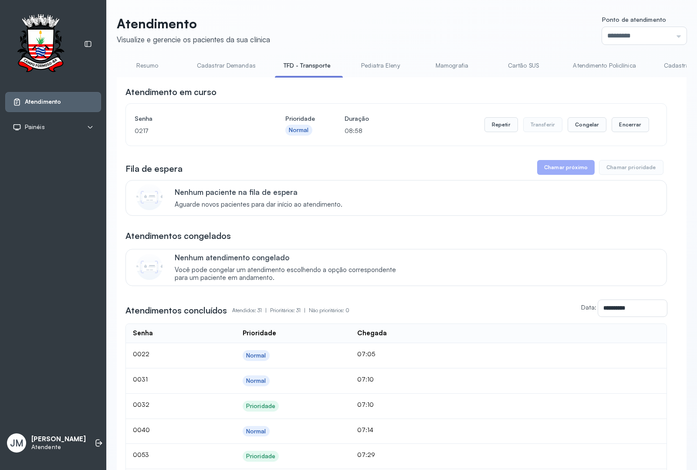
click at [603, 62] on link "Atendimento Policlínica" at bounding box center [604, 65] width 80 height 14
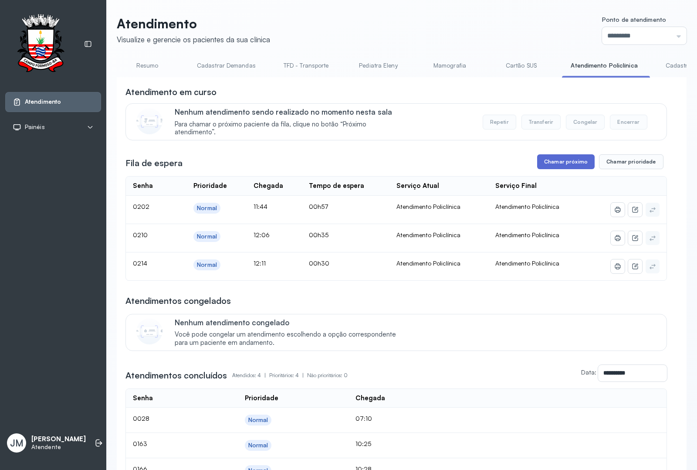
click at [555, 156] on button "Chamar próximo" at bounding box center [566, 161] width 58 height 15
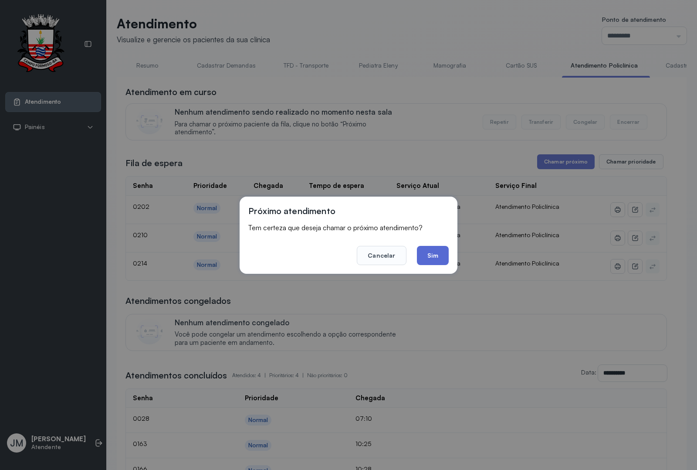
click at [431, 253] on button "Sim" at bounding box center [433, 255] width 32 height 19
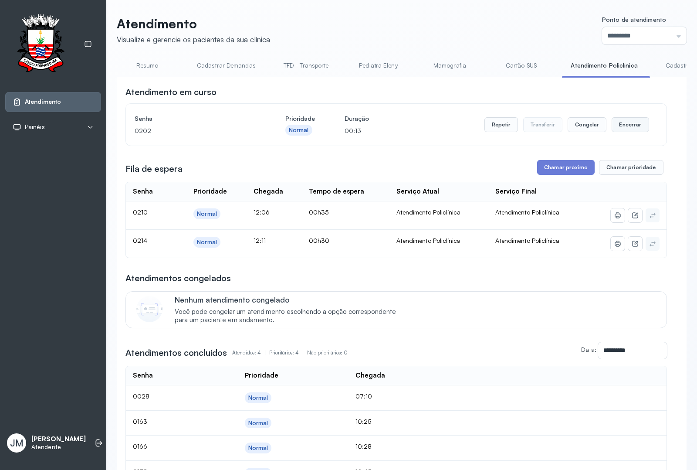
click at [620, 123] on button "Encerrar" at bounding box center [630, 124] width 37 height 15
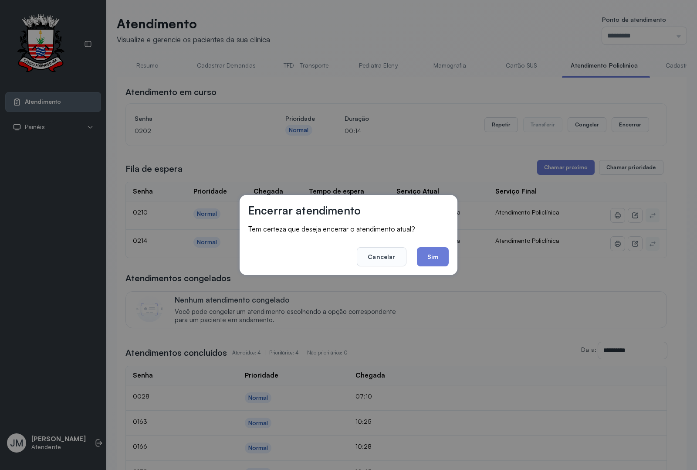
drag, startPoint x: 435, startPoint y: 253, endPoint x: 452, endPoint y: 148, distance: 106.4
click at [436, 242] on footer "Cancelar Sim" at bounding box center [348, 250] width 200 height 31
click at [432, 254] on button "Sim" at bounding box center [433, 256] width 32 height 19
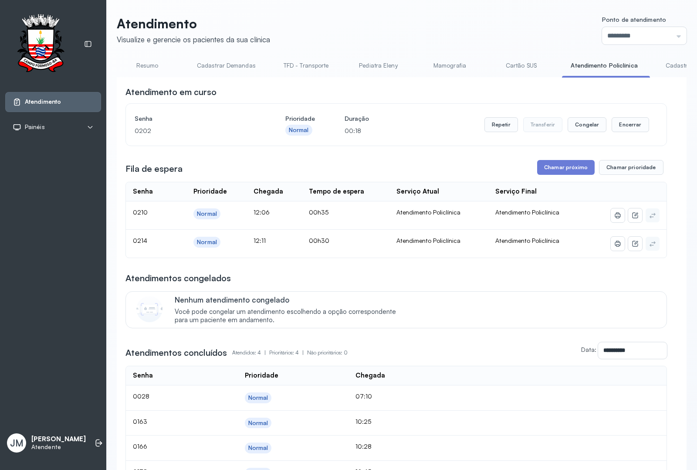
click at [560, 174] on div "**********" at bounding box center [397, 299] width 542 height 426
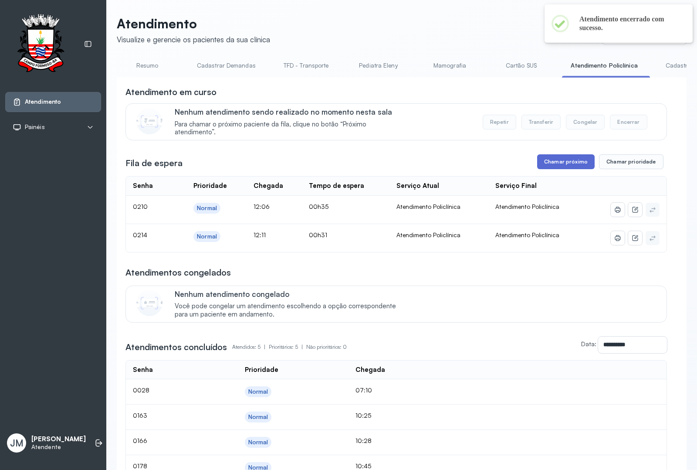
click at [550, 166] on button "Chamar próximo" at bounding box center [566, 161] width 58 height 15
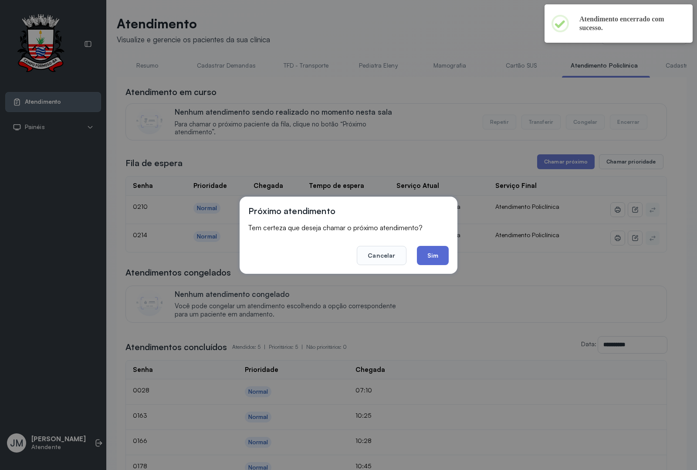
click at [437, 258] on button "Sim" at bounding box center [433, 255] width 32 height 19
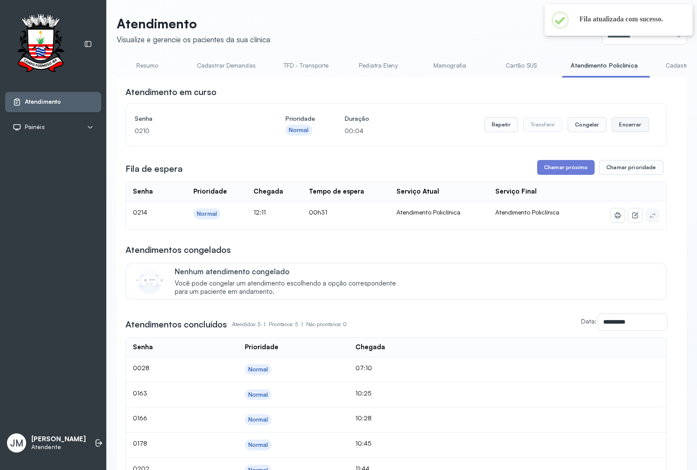
click at [626, 125] on button "Encerrar" at bounding box center [630, 124] width 37 height 15
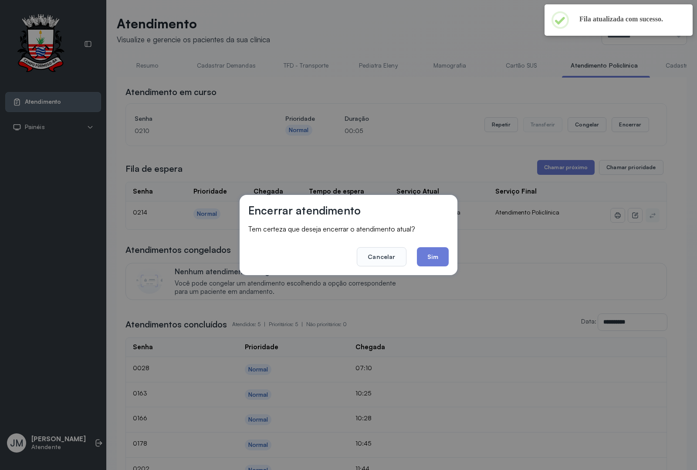
drag, startPoint x: 435, startPoint y: 251, endPoint x: 521, endPoint y: 208, distance: 96.7
click at [435, 251] on button "Sim" at bounding box center [433, 256] width 32 height 19
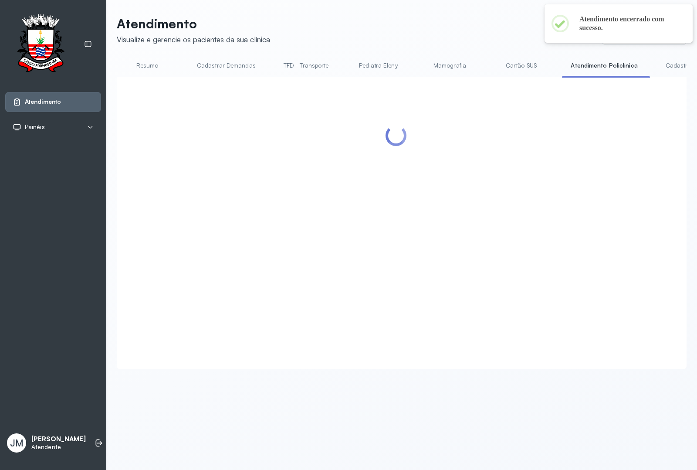
click at [567, 171] on div at bounding box center [397, 213] width 542 height 254
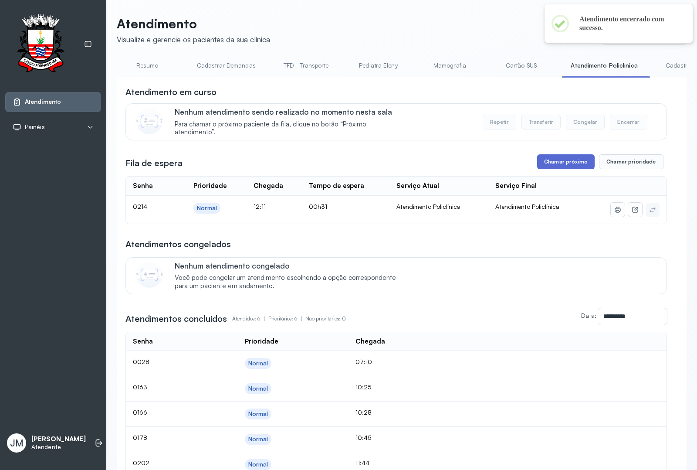
click at [556, 163] on button "Chamar próximo" at bounding box center [566, 161] width 58 height 15
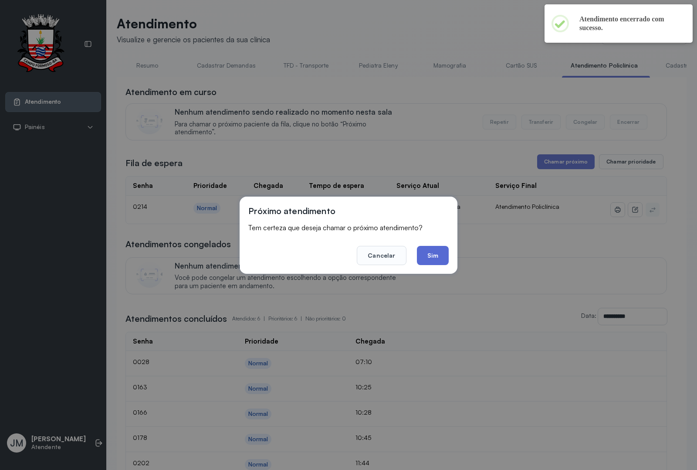
click at [428, 256] on button "Sim" at bounding box center [433, 255] width 32 height 19
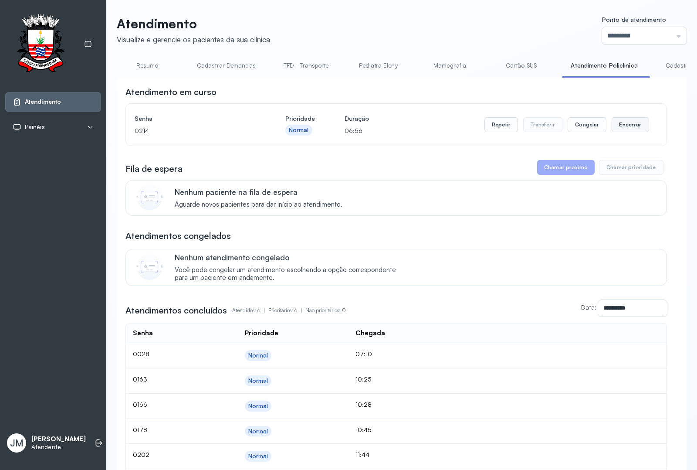
click at [624, 126] on button "Encerrar" at bounding box center [630, 124] width 37 height 15
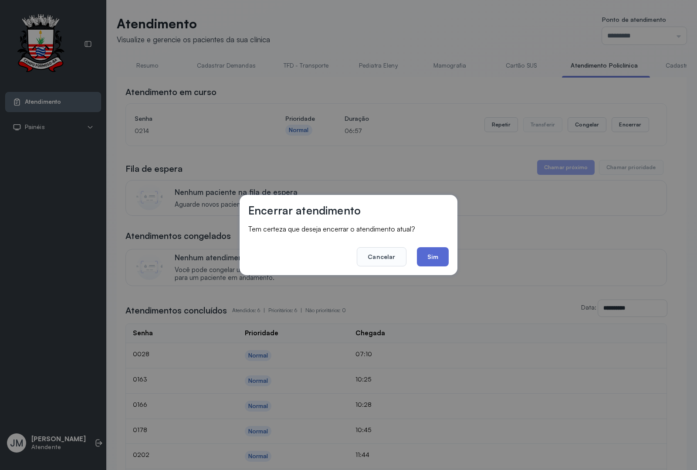
click at [434, 249] on button "Sim" at bounding box center [433, 256] width 32 height 19
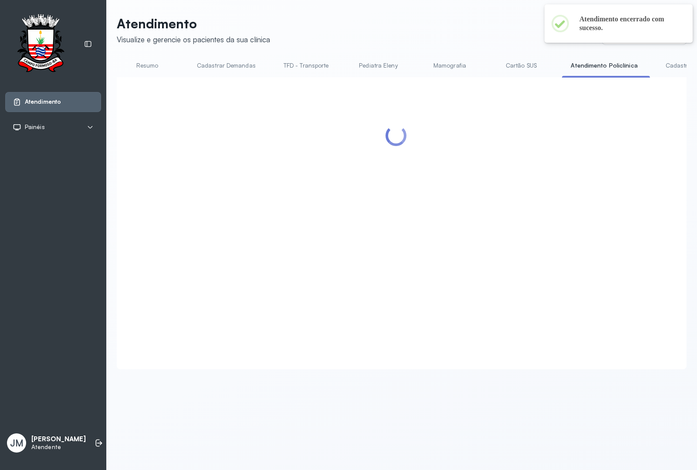
click at [302, 64] on link "TFD - Transporte" at bounding box center [306, 65] width 63 height 14
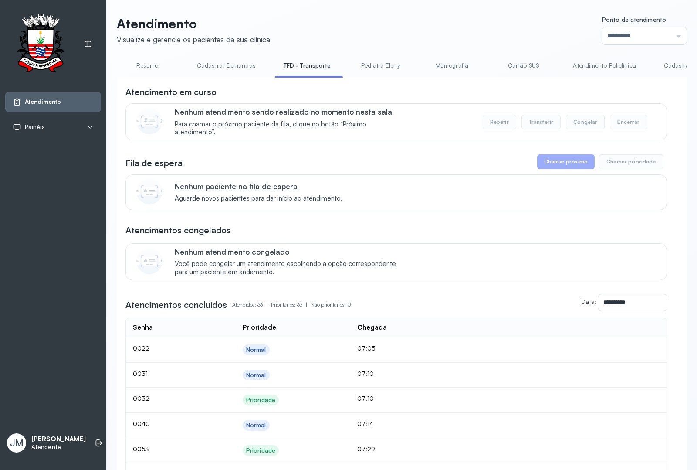
click at [140, 62] on link "Resumo" at bounding box center [147, 65] width 61 height 14
click at [605, 59] on link "Atendimento Policlínica" at bounding box center [602, 65] width 80 height 14
click at [224, 64] on link "Cadastrar Demandas" at bounding box center [226, 65] width 76 height 14
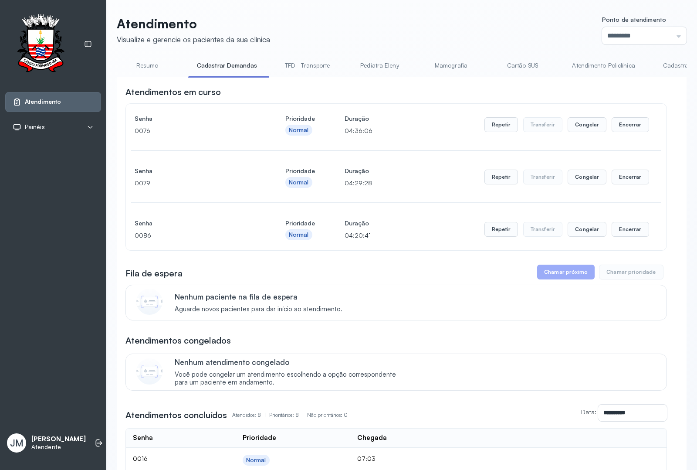
click at [515, 68] on link "Cartão SUS" at bounding box center [522, 65] width 61 height 14
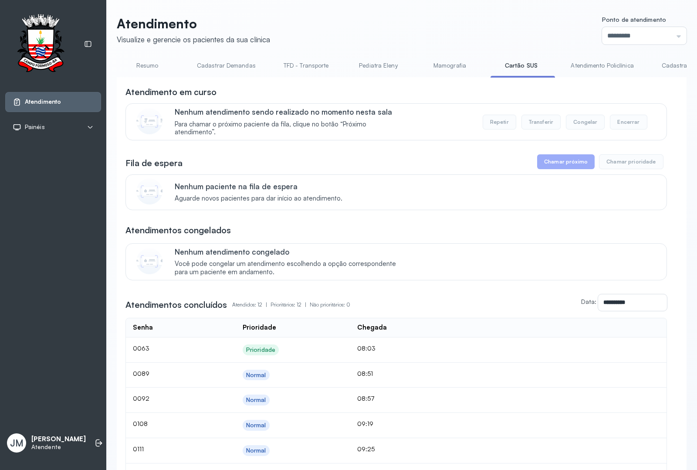
click at [517, 71] on link "Cartão SUS" at bounding box center [521, 65] width 61 height 14
drag, startPoint x: 517, startPoint y: 71, endPoint x: 485, endPoint y: 131, distance: 68.6
click at [513, 73] on li "Cartão SUS" at bounding box center [523, 68] width 65 height 20
click at [480, 147] on div "**********" at bounding box center [397, 363] width 542 height 554
click at [144, 66] on link "Resumo" at bounding box center [147, 65] width 61 height 14
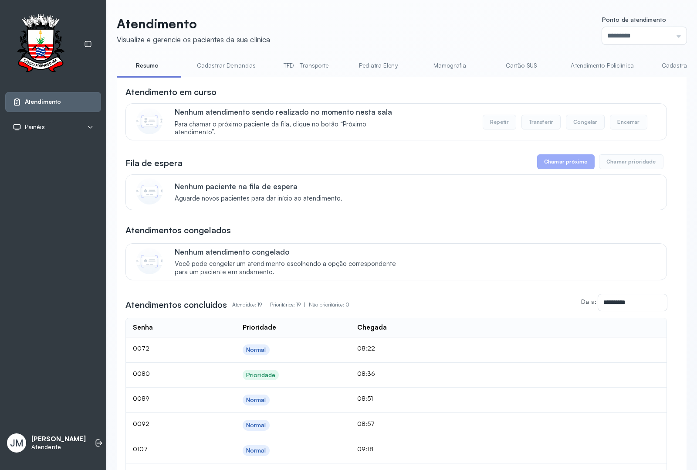
click at [521, 59] on link "Cartão SUS" at bounding box center [521, 65] width 61 height 14
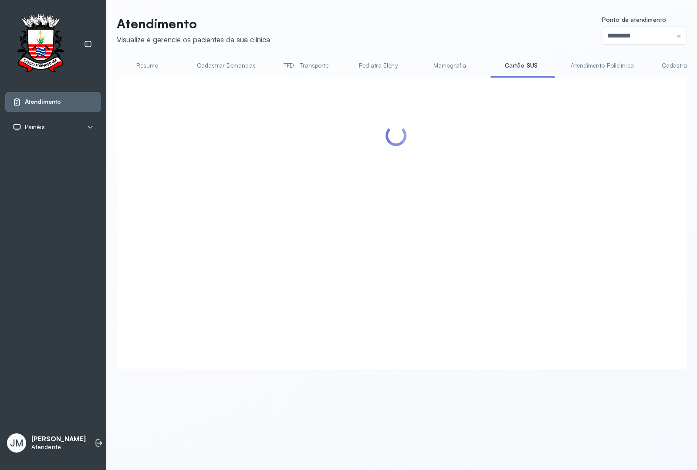
drag, startPoint x: 305, startPoint y: 64, endPoint x: 294, endPoint y: 64, distance: 10.9
click at [304, 64] on link "TFD - Transporte" at bounding box center [306, 65] width 63 height 14
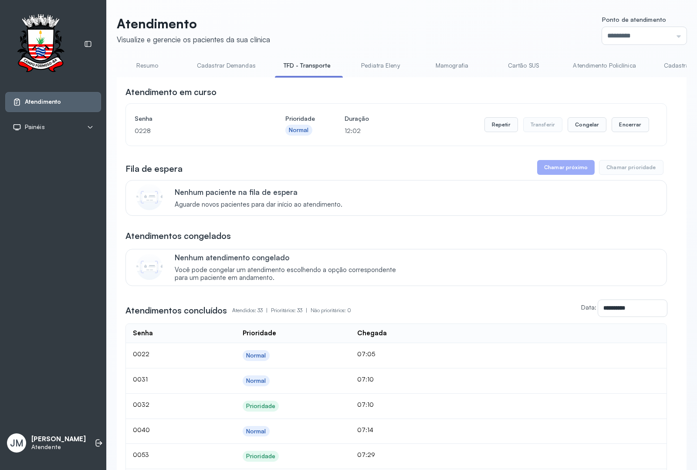
click at [665, 64] on link "Cadastrar Demanda" at bounding box center [691, 65] width 73 height 14
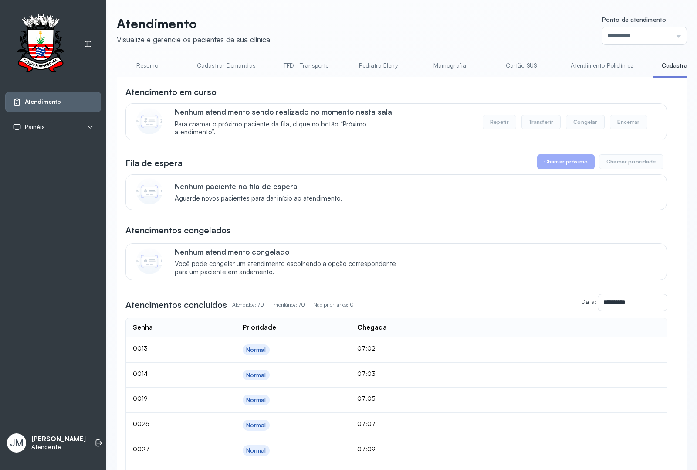
click at [139, 66] on link "Resumo" at bounding box center [147, 65] width 61 height 14
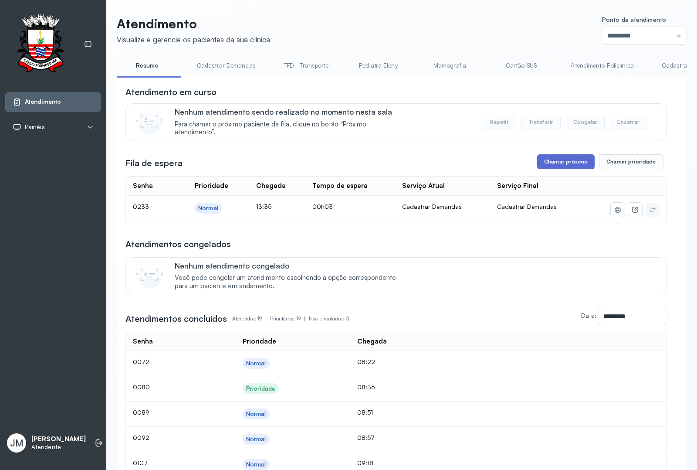
click at [557, 159] on button "Chamar próximo" at bounding box center [566, 161] width 58 height 15
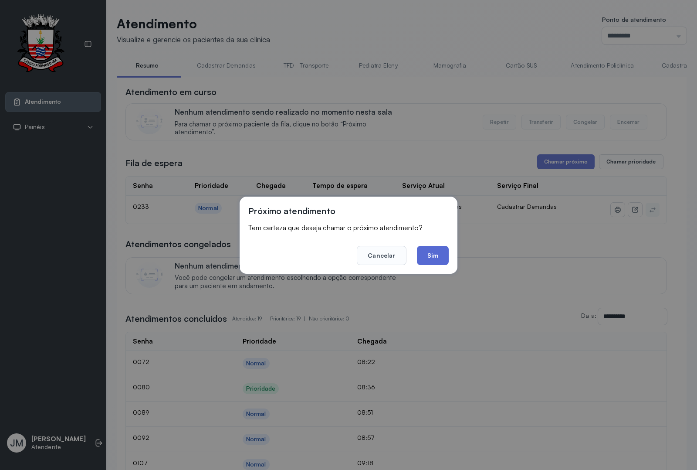
click at [430, 254] on button "Sim" at bounding box center [433, 255] width 32 height 19
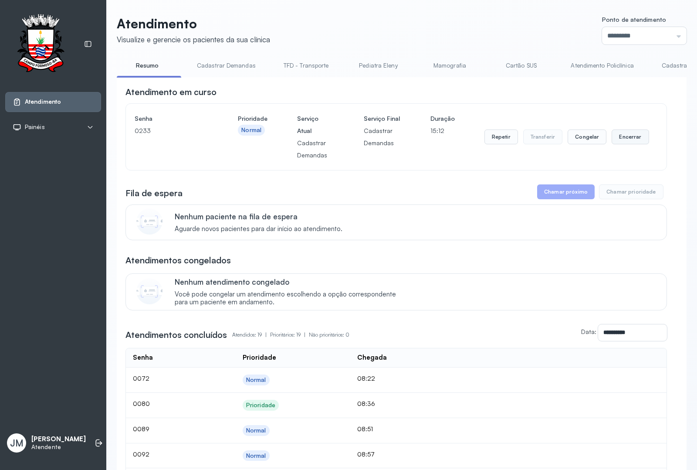
click at [624, 138] on button "Encerrar" at bounding box center [630, 136] width 37 height 15
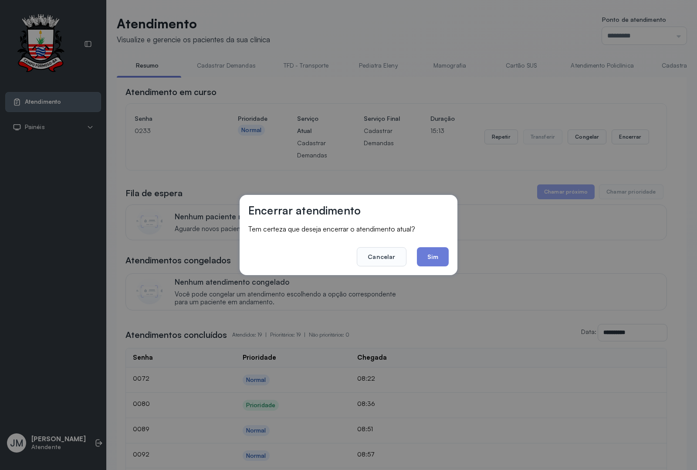
drag, startPoint x: 428, startPoint y: 258, endPoint x: 452, endPoint y: 249, distance: 24.8
click at [431, 257] on button "Sim" at bounding box center [433, 256] width 32 height 19
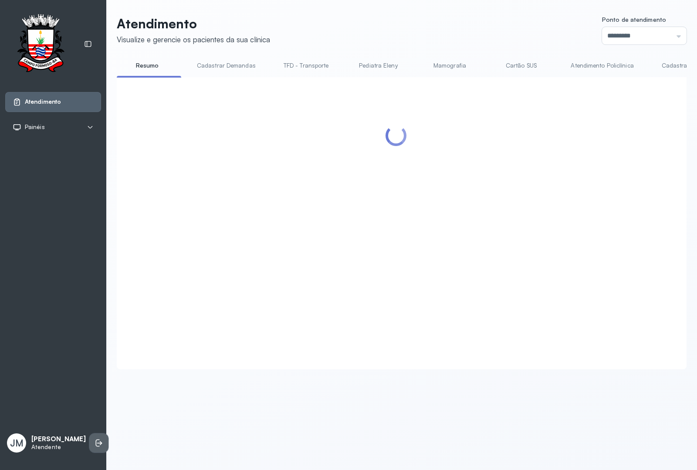
click at [95, 438] on icon at bounding box center [99, 442] width 9 height 9
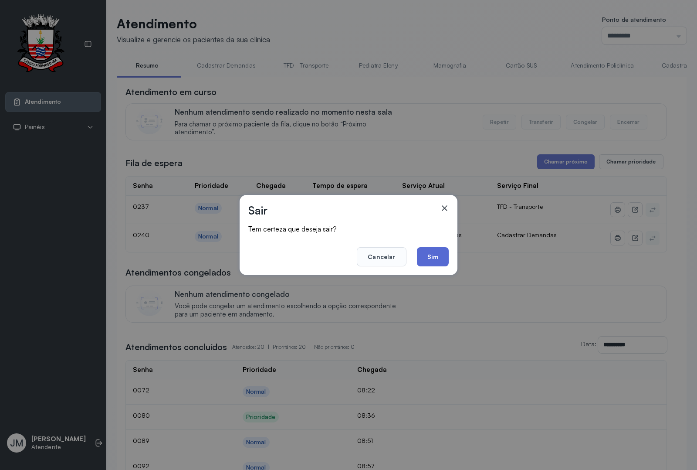
click at [437, 254] on button "Sim" at bounding box center [433, 256] width 32 height 19
